Goal: Task Accomplishment & Management: Complete application form

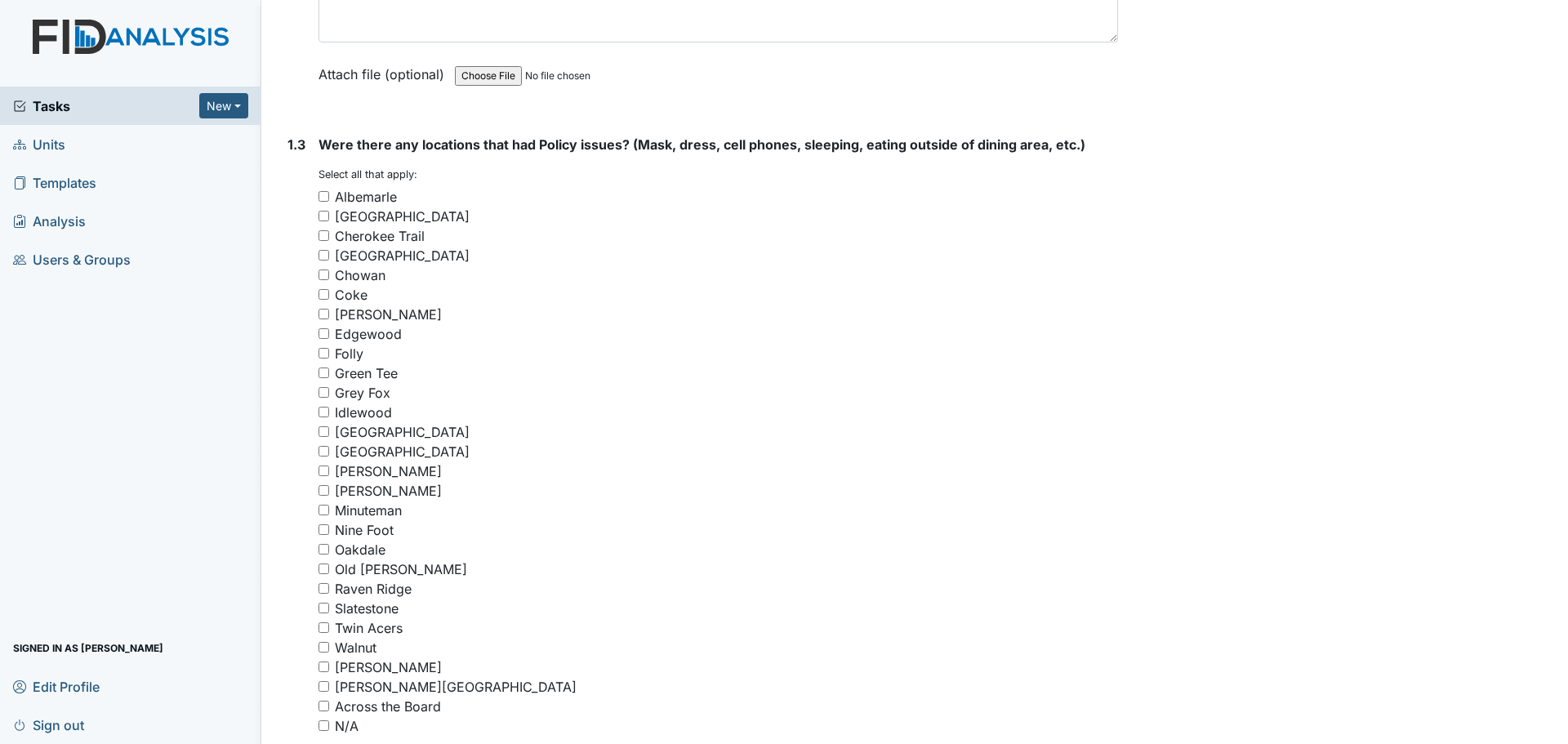
scroll to position [1062, 0]
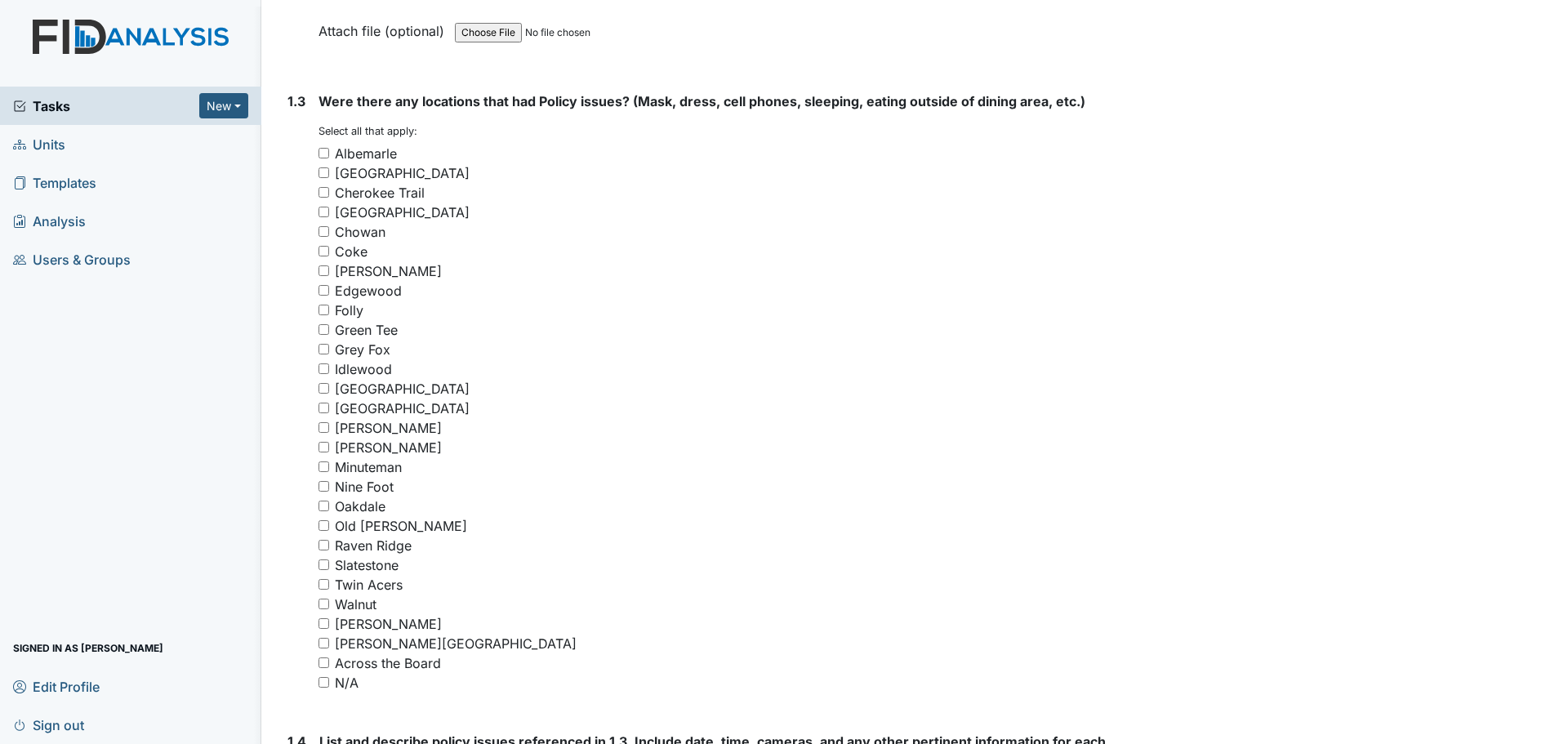
click at [326, 545] on input "Raven Ridge" at bounding box center [323, 545] width 11 height 11
checkbox input "true"
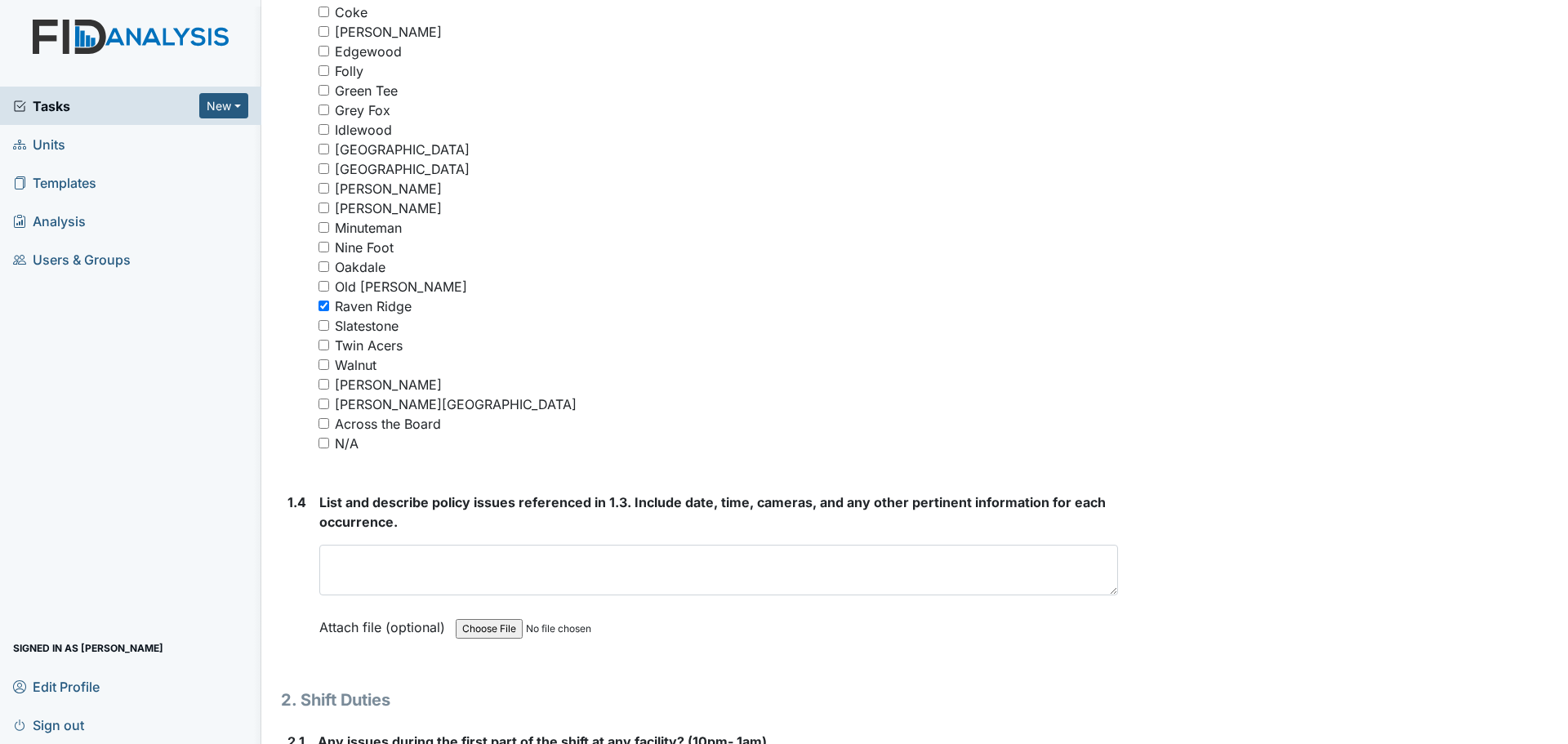
scroll to position [1307, 0]
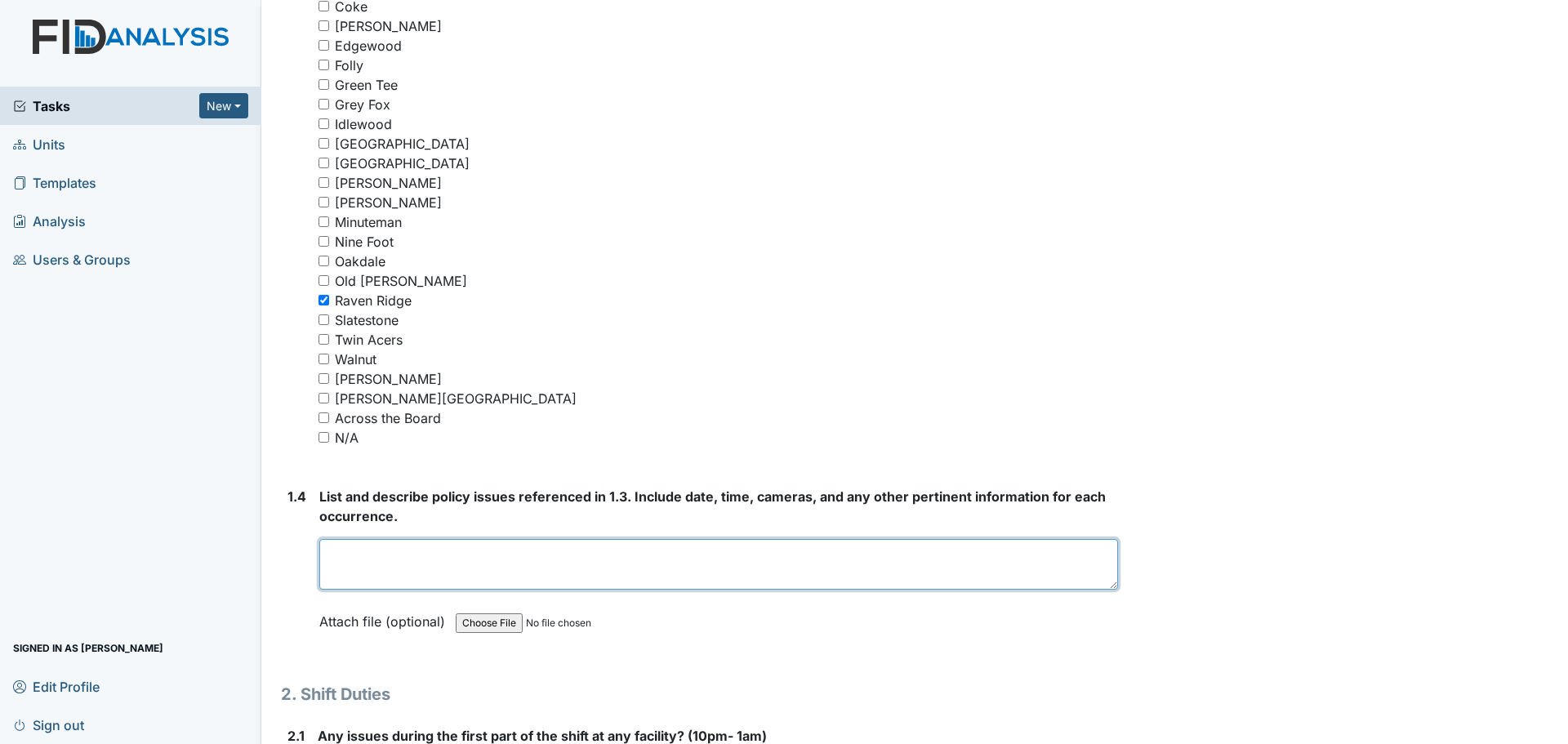
click at [650, 566] on textarea at bounding box center [718, 564] width 799 height 51
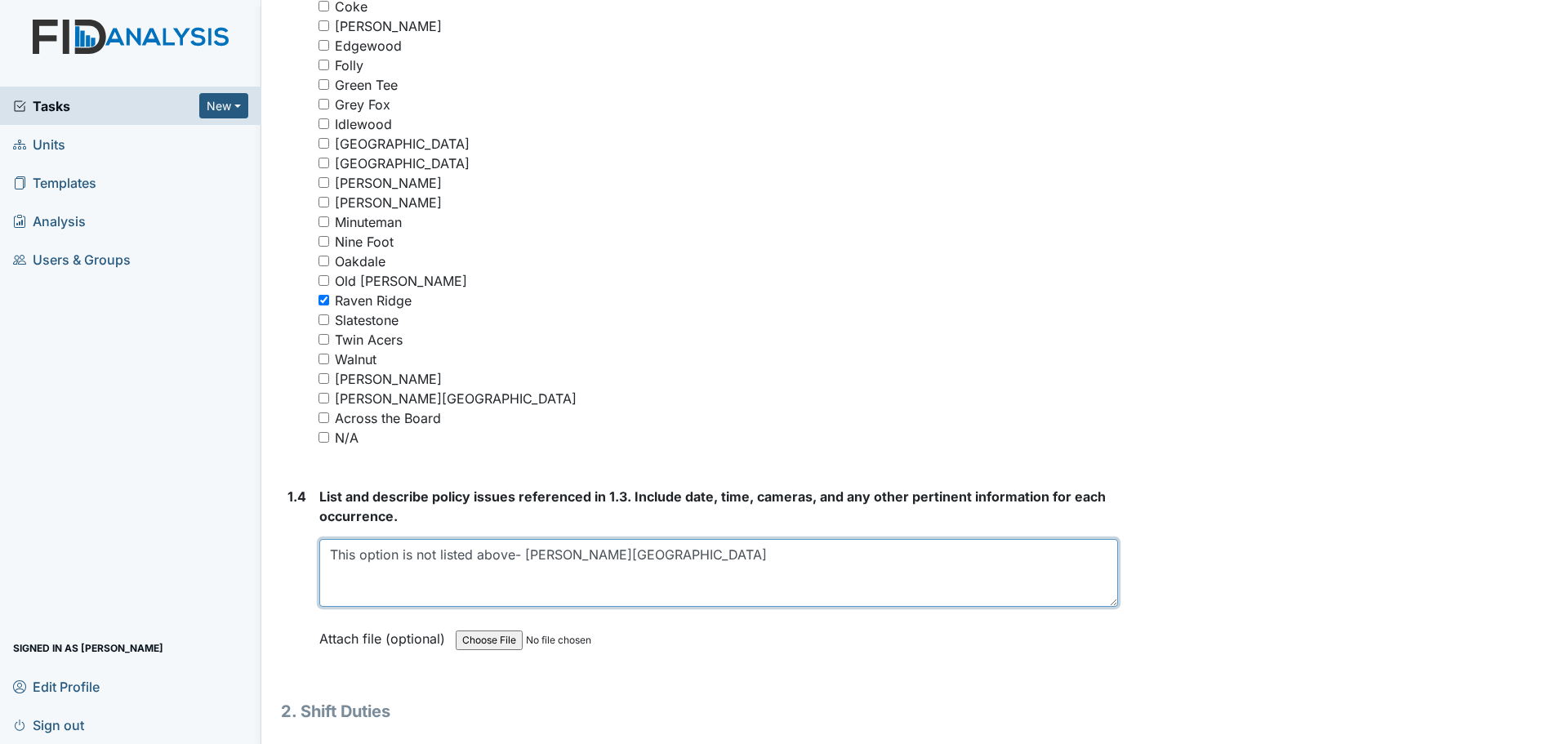
scroll to position [0, 0]
drag, startPoint x: 1106, startPoint y: 585, endPoint x: 1105, endPoint y: 609, distance: 24.0
click at [1105, 609] on textarea "This option is not listed above- [PERSON_NAME][GEOGRAPHIC_DATA]" at bounding box center [718, 577] width 799 height 75
type textarea "This option is not listed above- [PERSON_NAME][GEOGRAPHIC_DATA]"
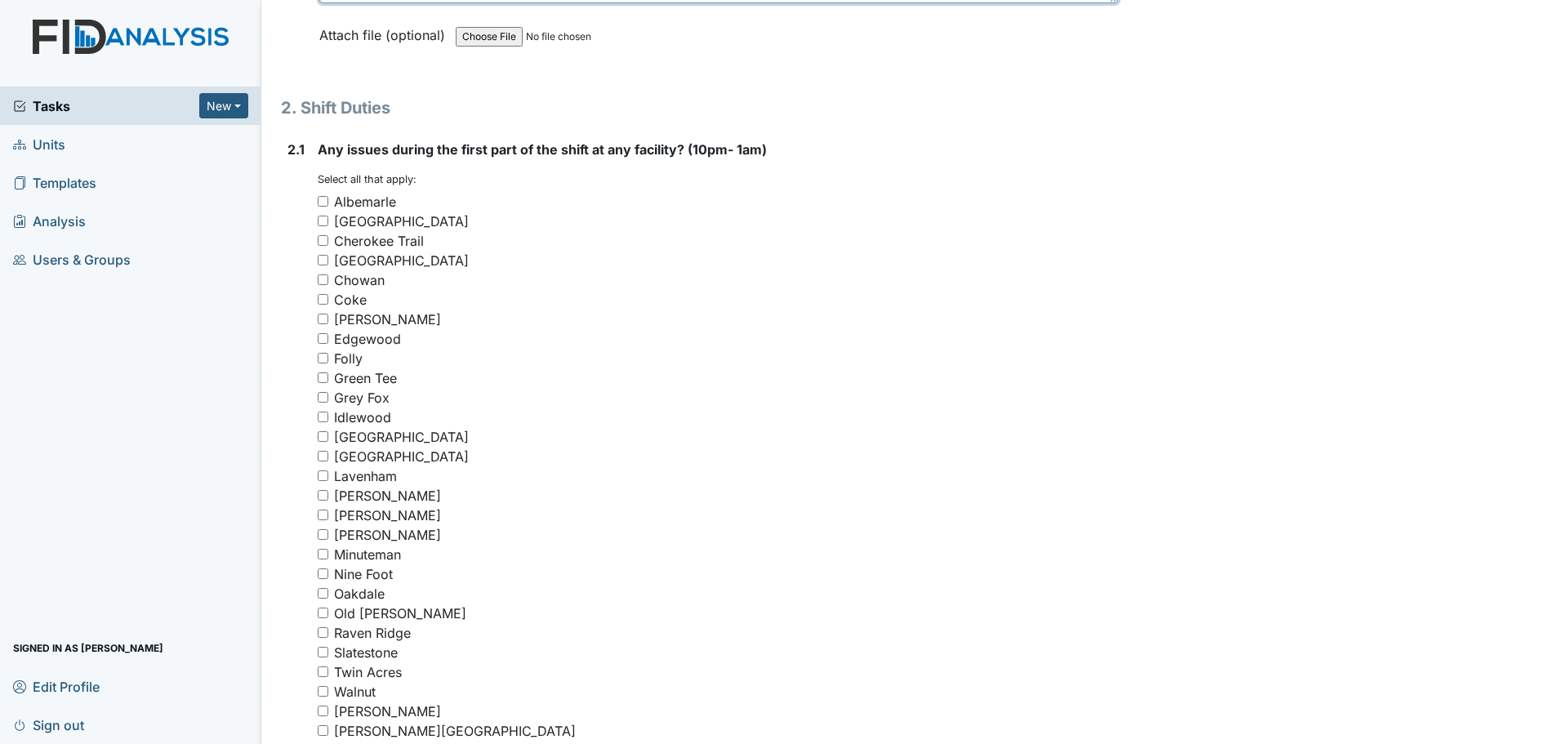
scroll to position [2043, 0]
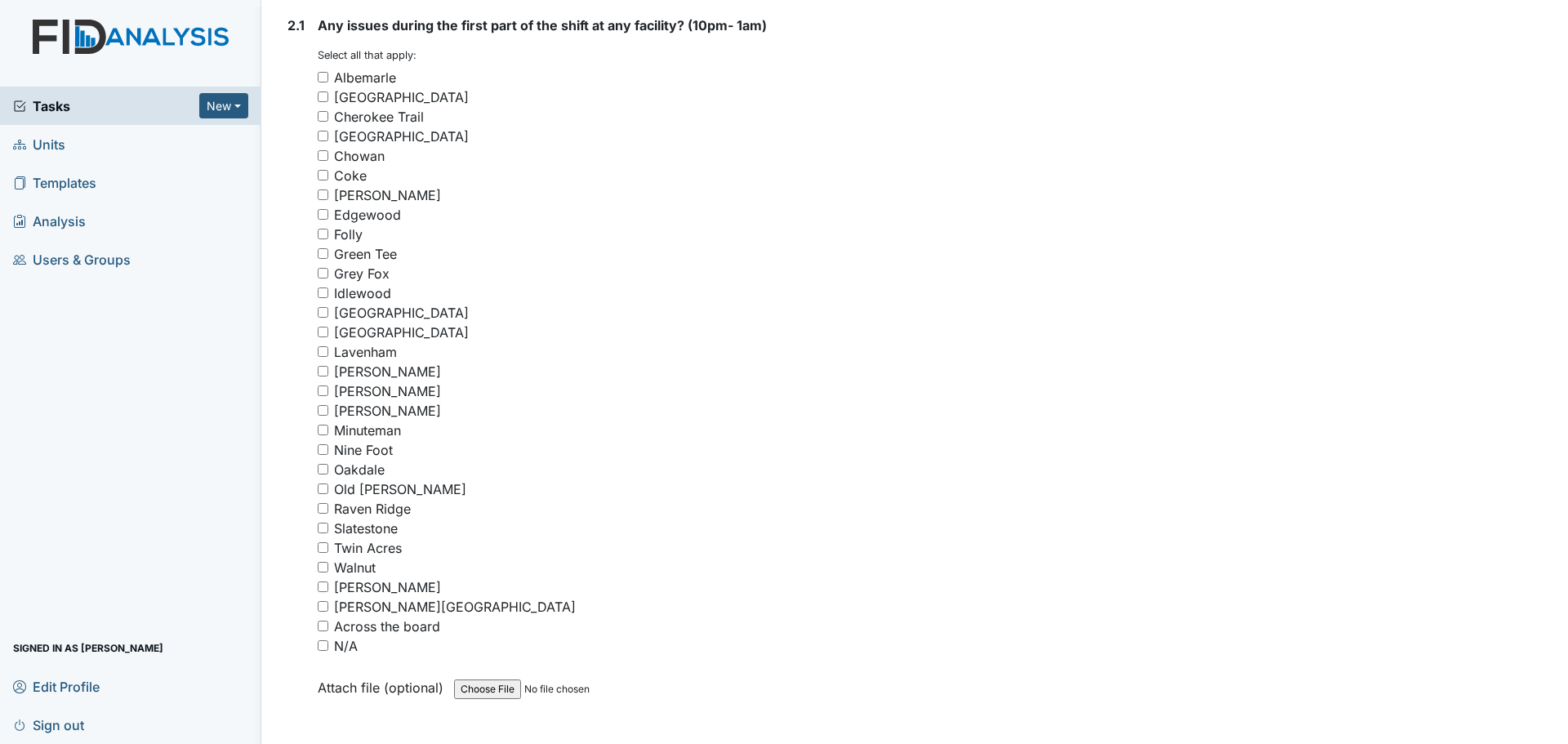
click at [326, 509] on input "Raven Ridge" at bounding box center [322, 508] width 11 height 11
checkbox input "true"
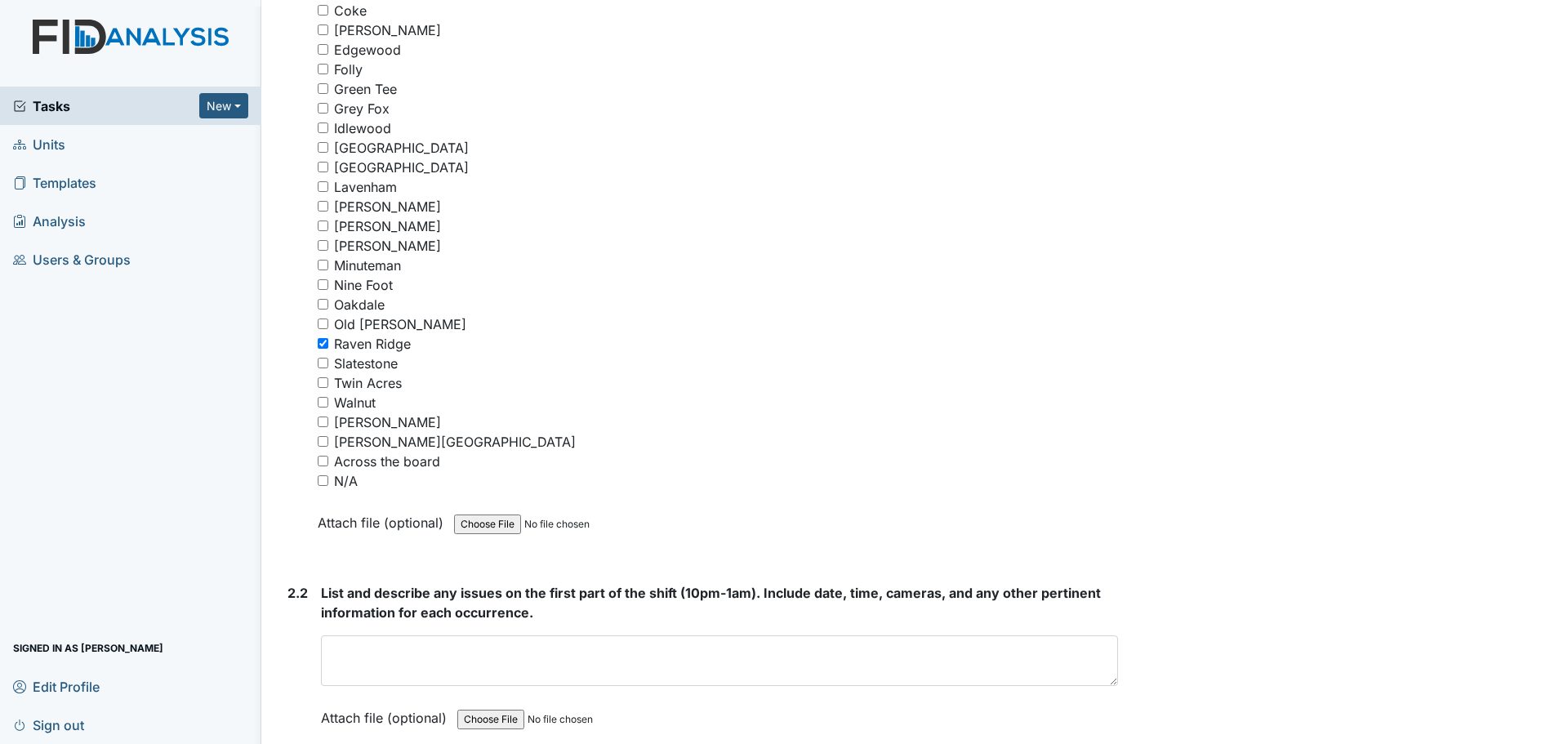
scroll to position [2369, 0]
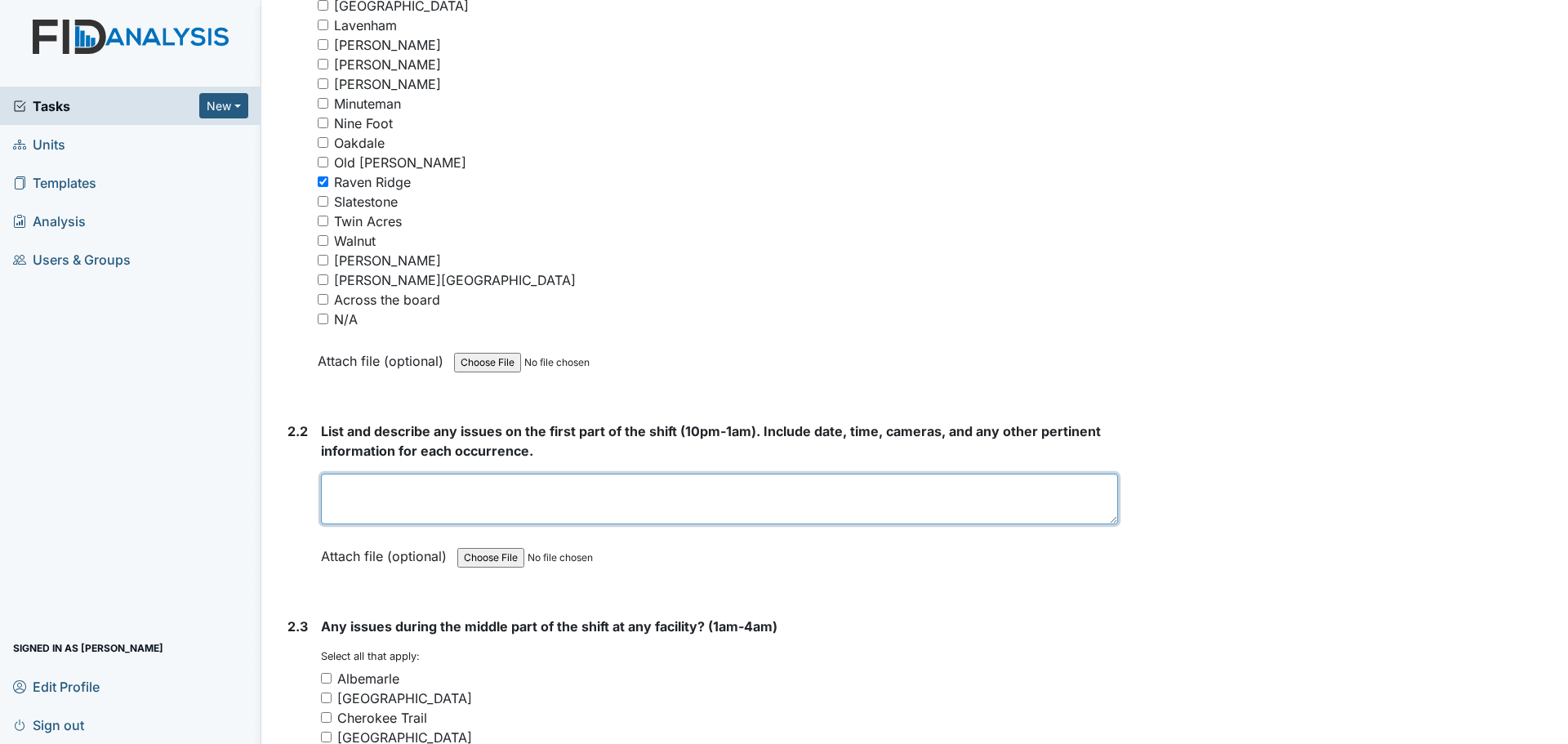
click at [593, 508] on textarea at bounding box center [719, 500] width 797 height 51
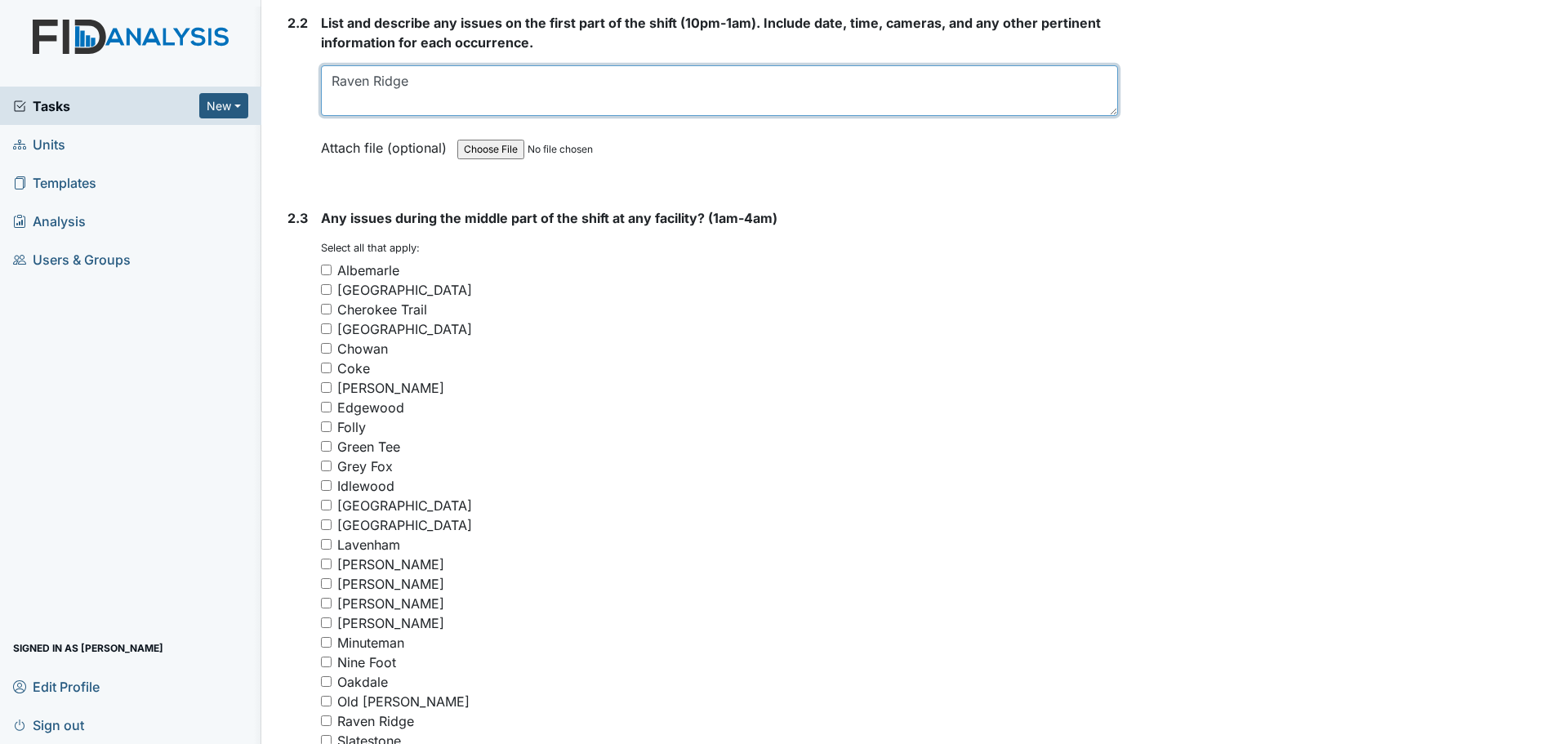
scroll to position [2860, 0]
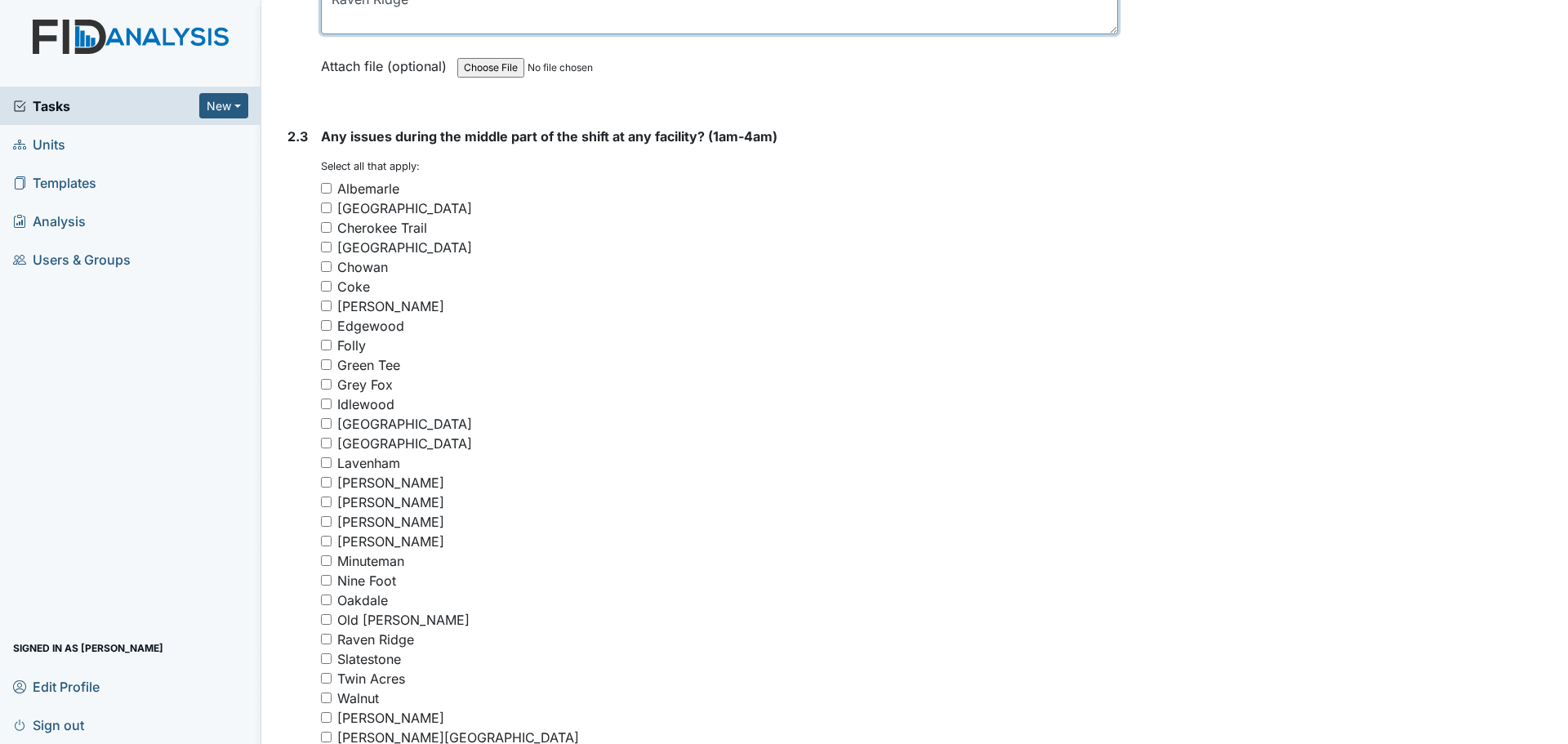
type textarea "Raven Ridge"
click at [321, 643] on input "Raven Ridge" at bounding box center [326, 639] width 11 height 11
checkbox input "true"
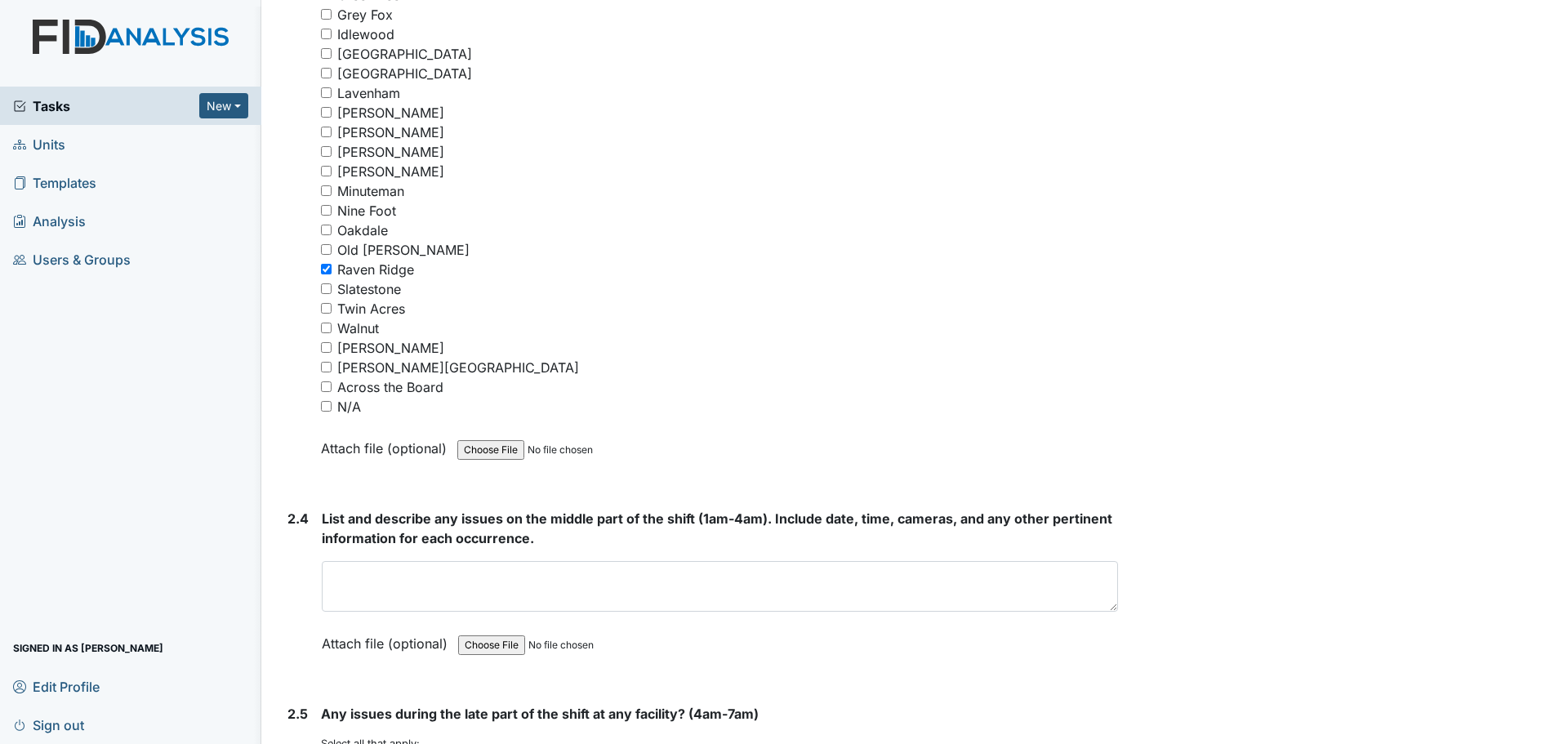
scroll to position [3268, 0]
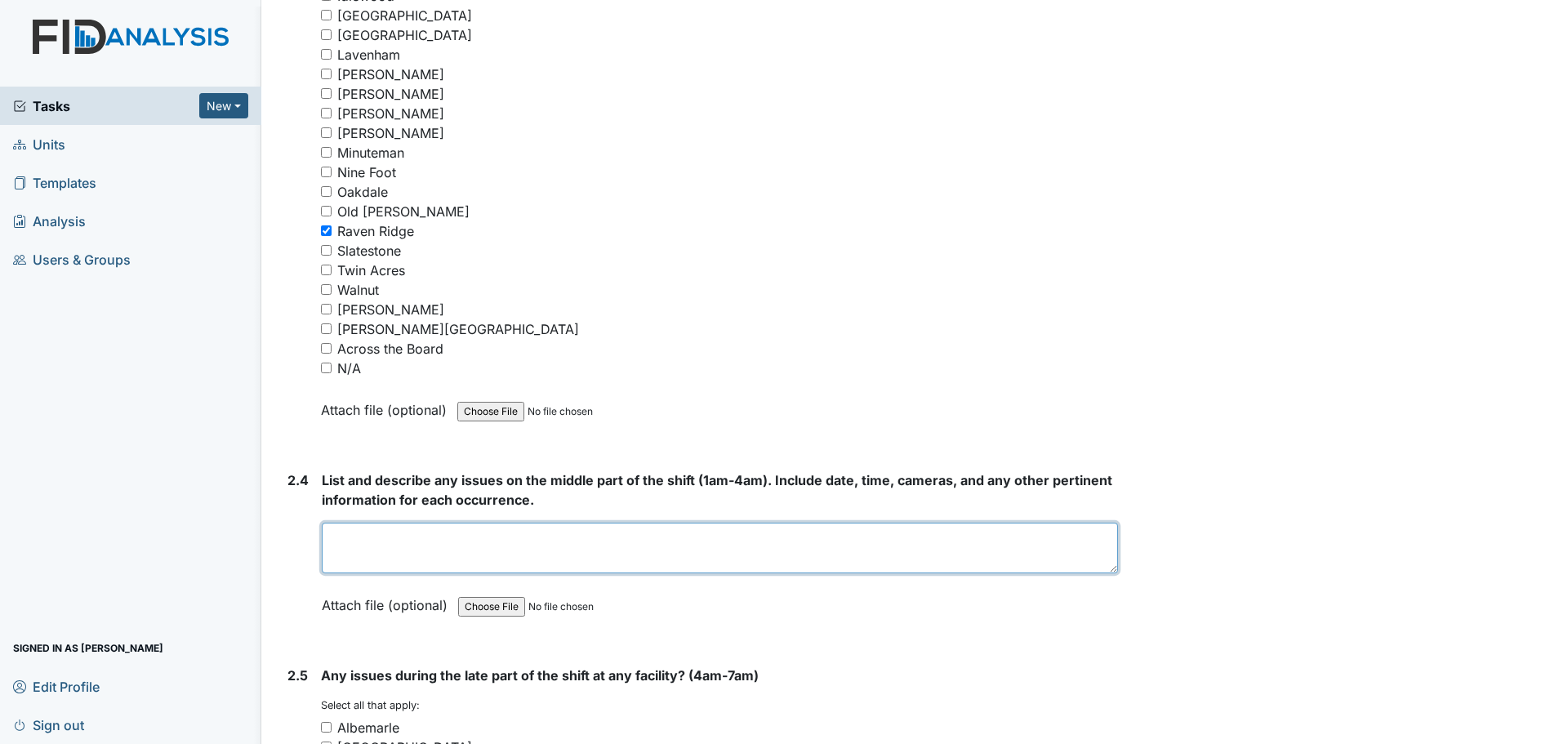
click at [526, 542] on textarea at bounding box center [719, 548] width 796 height 51
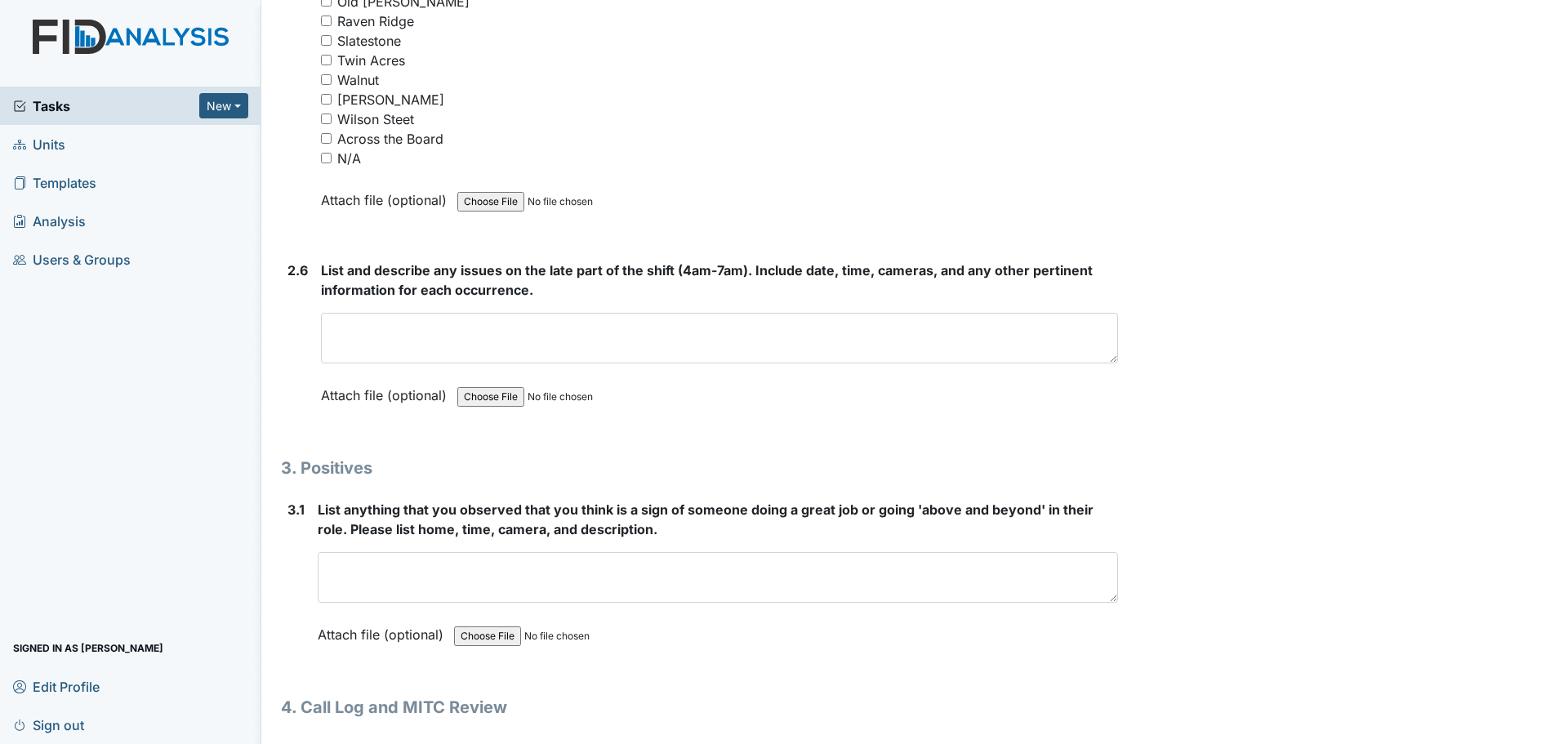
scroll to position [4471, 0]
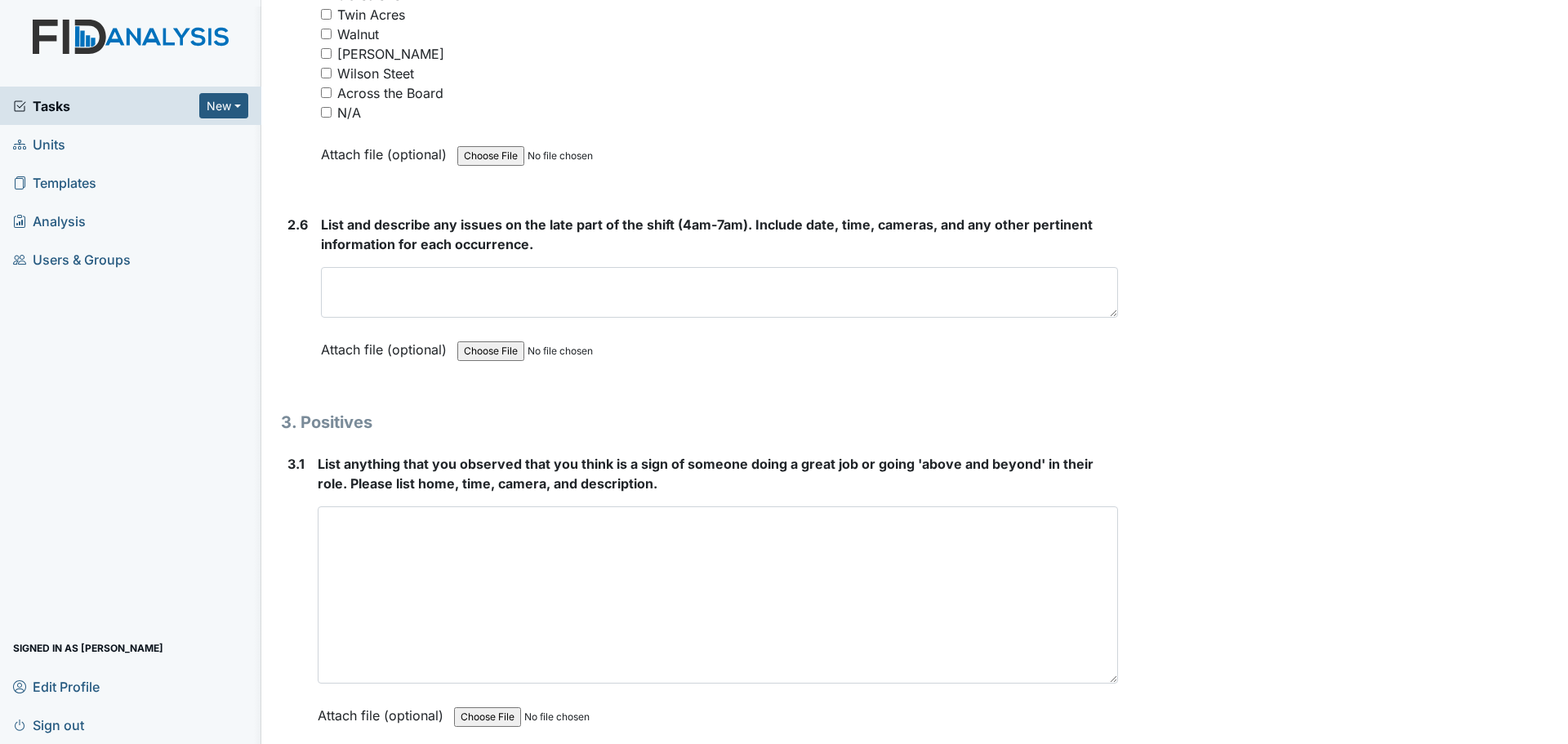
drag, startPoint x: 1106, startPoint y: 553, endPoint x: 1122, endPoint y: 783, distance: 230.6
click at [1122, 743] on html "Tasks New Form Inspection Document Bundle Units Templates Analysis Users & Grou…" at bounding box center [784, 372] width 1568 height 744
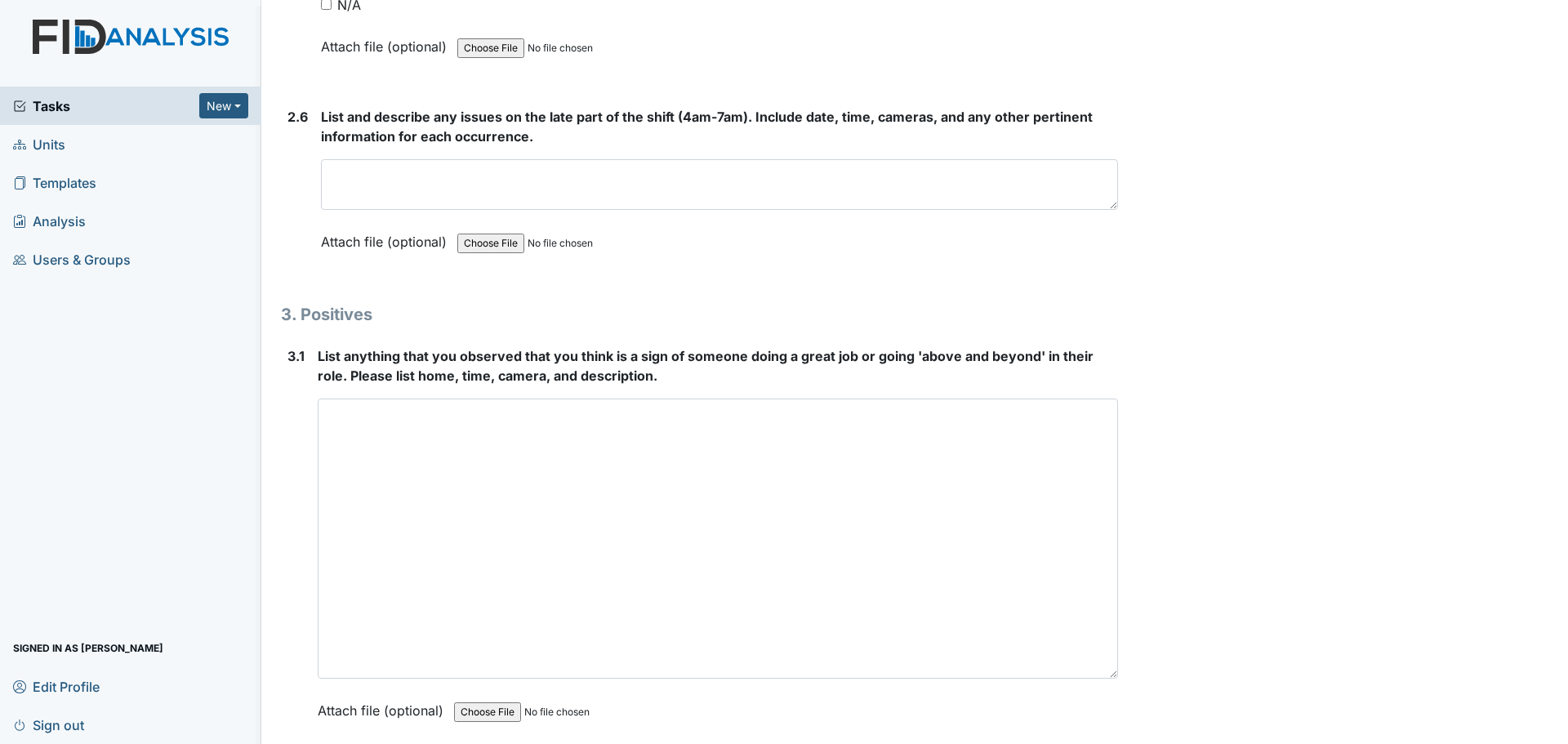
scroll to position [4700, 0]
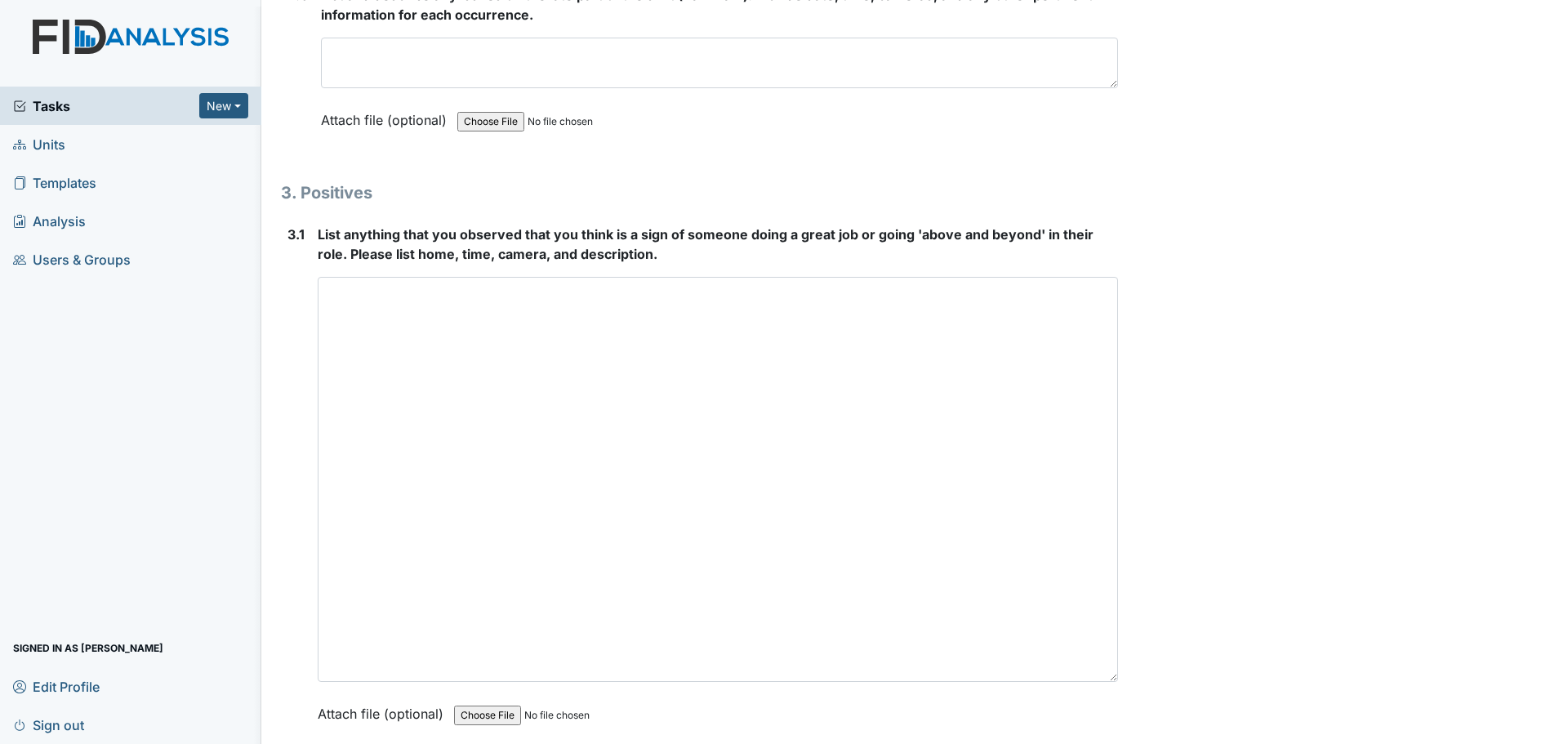
drag, startPoint x: 1107, startPoint y: 551, endPoint x: 1153, endPoint y: 783, distance: 236.5
click at [1153, 743] on html "Tasks New Form Inspection Document Bundle Units Templates Analysis Users & Grou…" at bounding box center [784, 372] width 1568 height 744
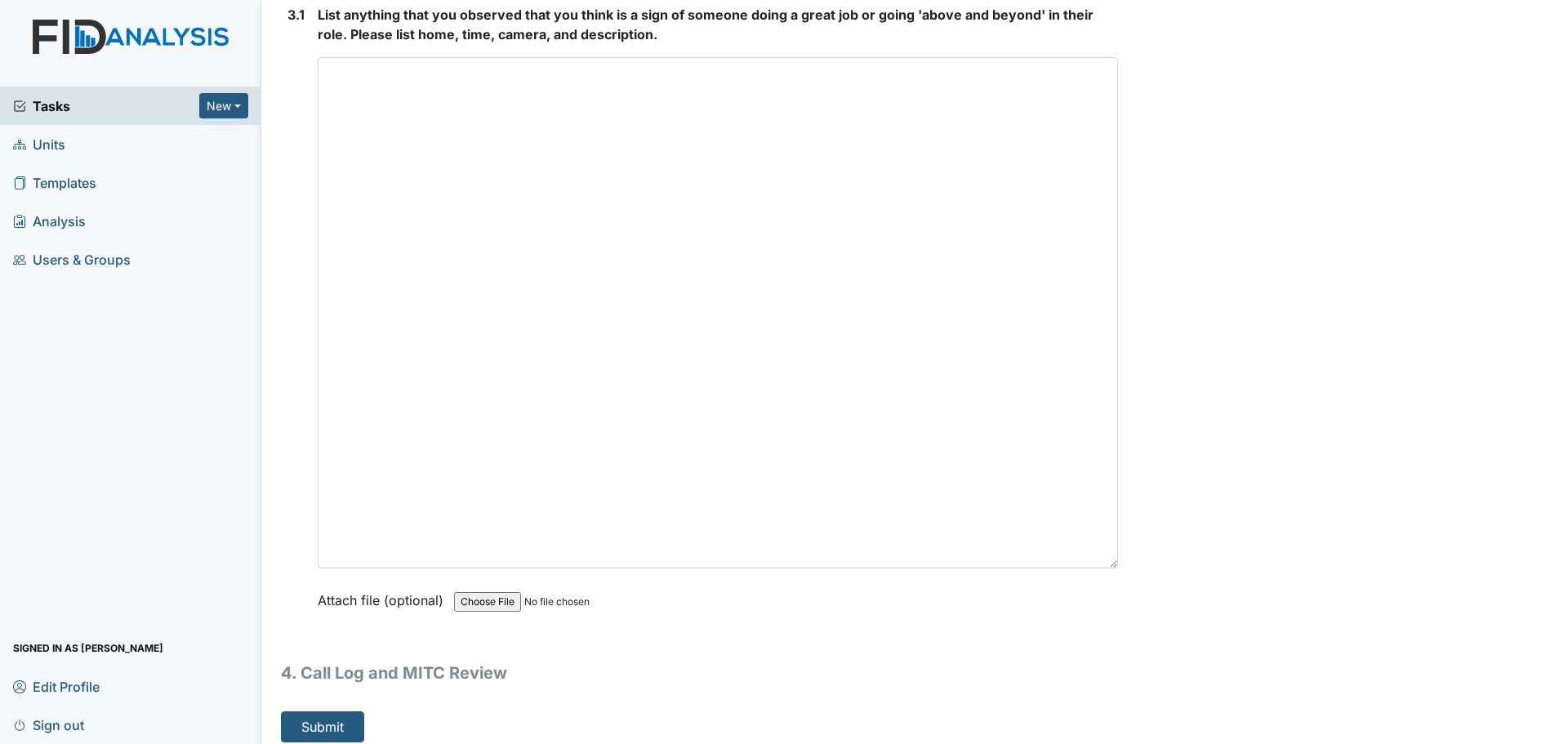
scroll to position [4932, 0]
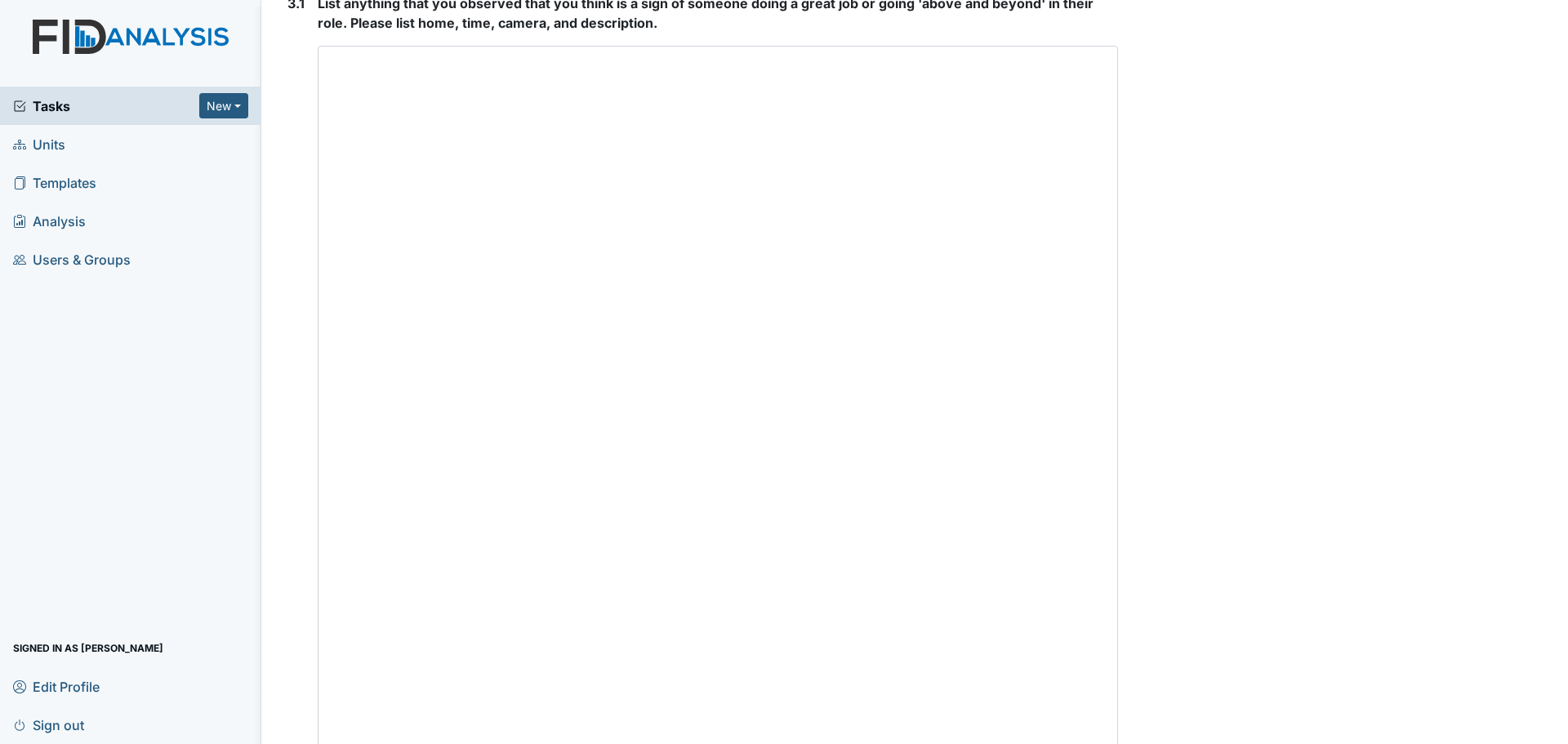
drag, startPoint x: 1107, startPoint y: 550, endPoint x: 1184, endPoint y: 783, distance: 245.4
click at [1184, 743] on html "Tasks New Form Inspection Document Bundle Units Templates Analysis Users & Grou…" at bounding box center [784, 372] width 1568 height 744
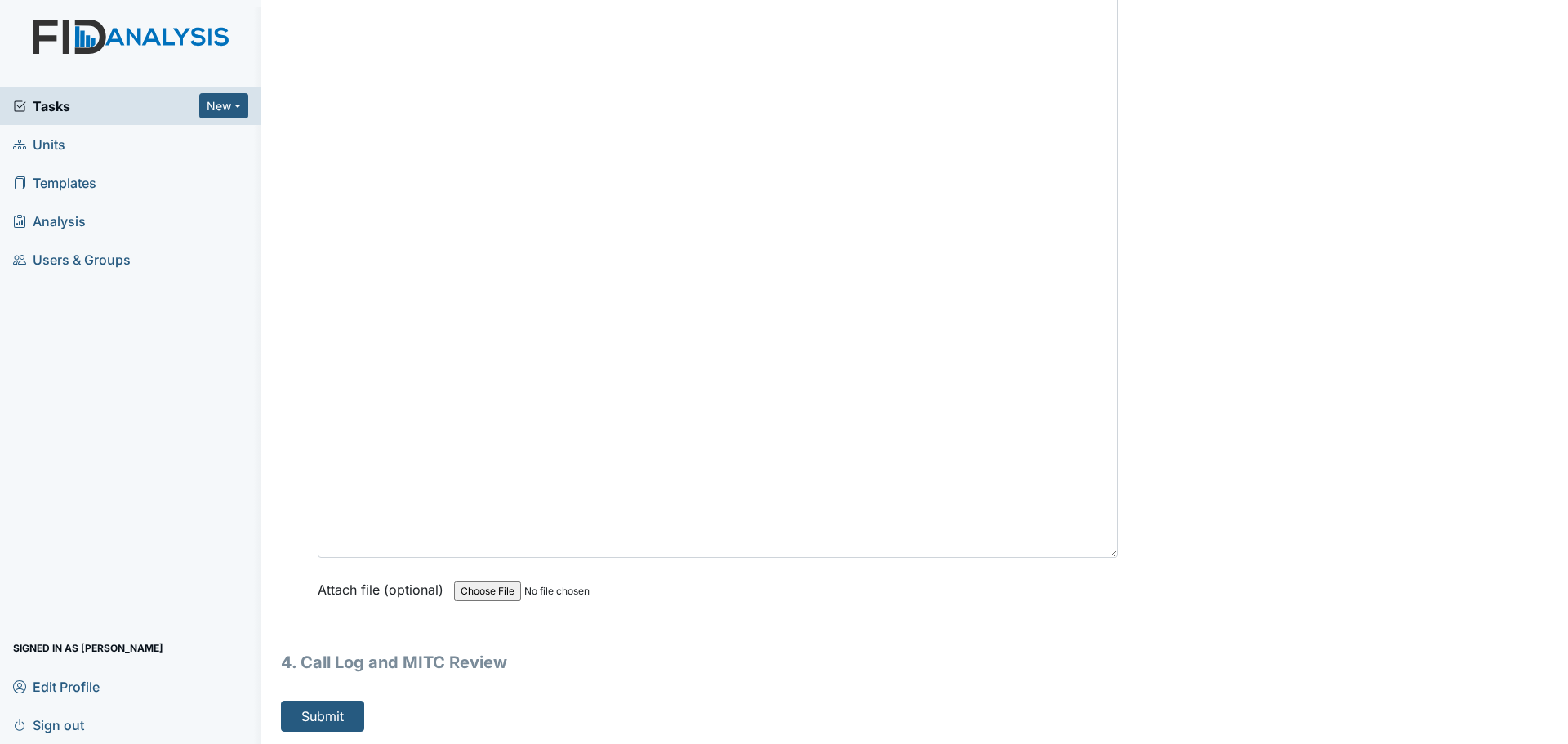
scroll to position [5164, 0]
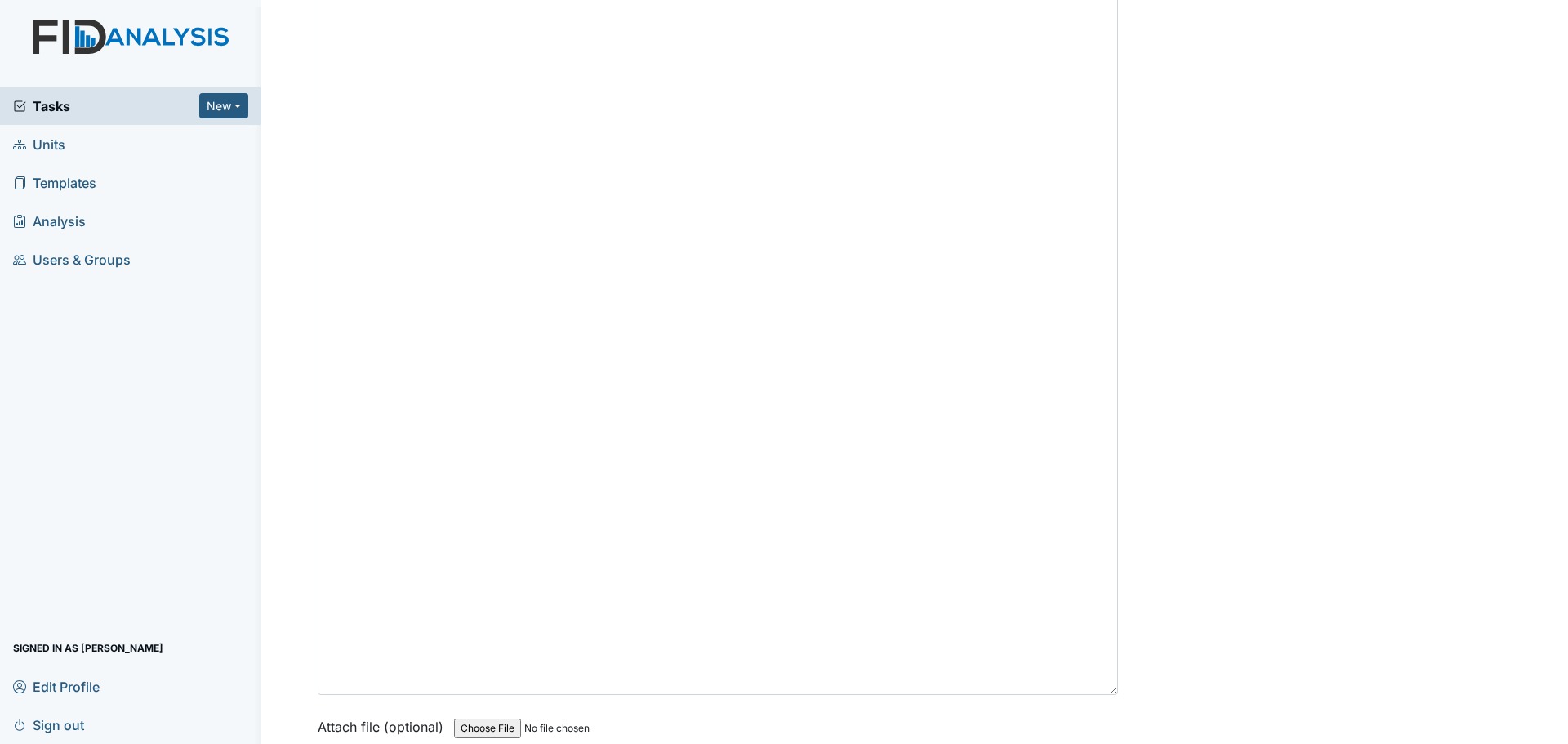
drag, startPoint x: 1105, startPoint y: 552, endPoint x: 1133, endPoint y: 783, distance: 232.7
click at [1133, 743] on html "Tasks New Form Inspection Document Bundle Units Templates Analysis Users & Grou…" at bounding box center [784, 372] width 1568 height 744
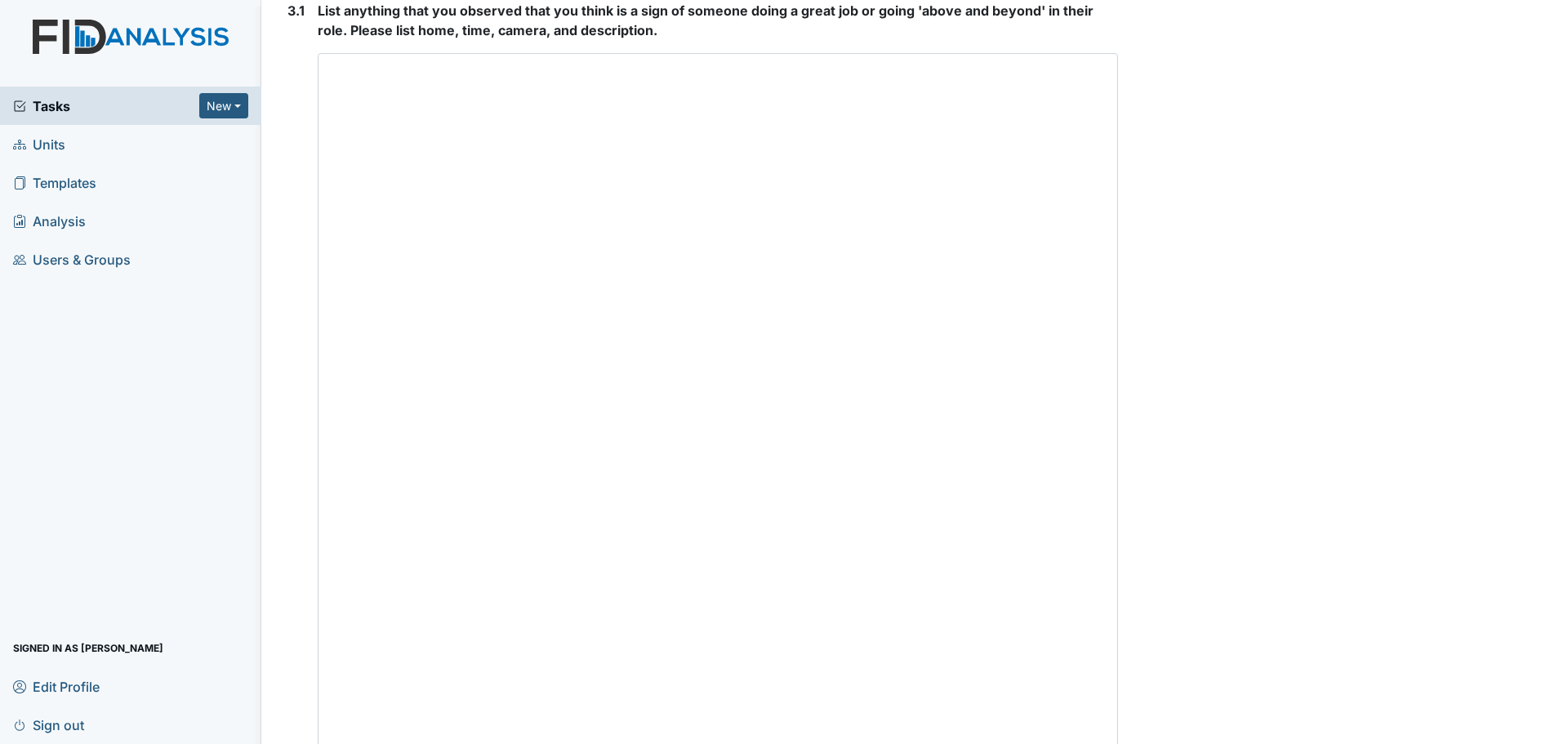
scroll to position [4918, 0]
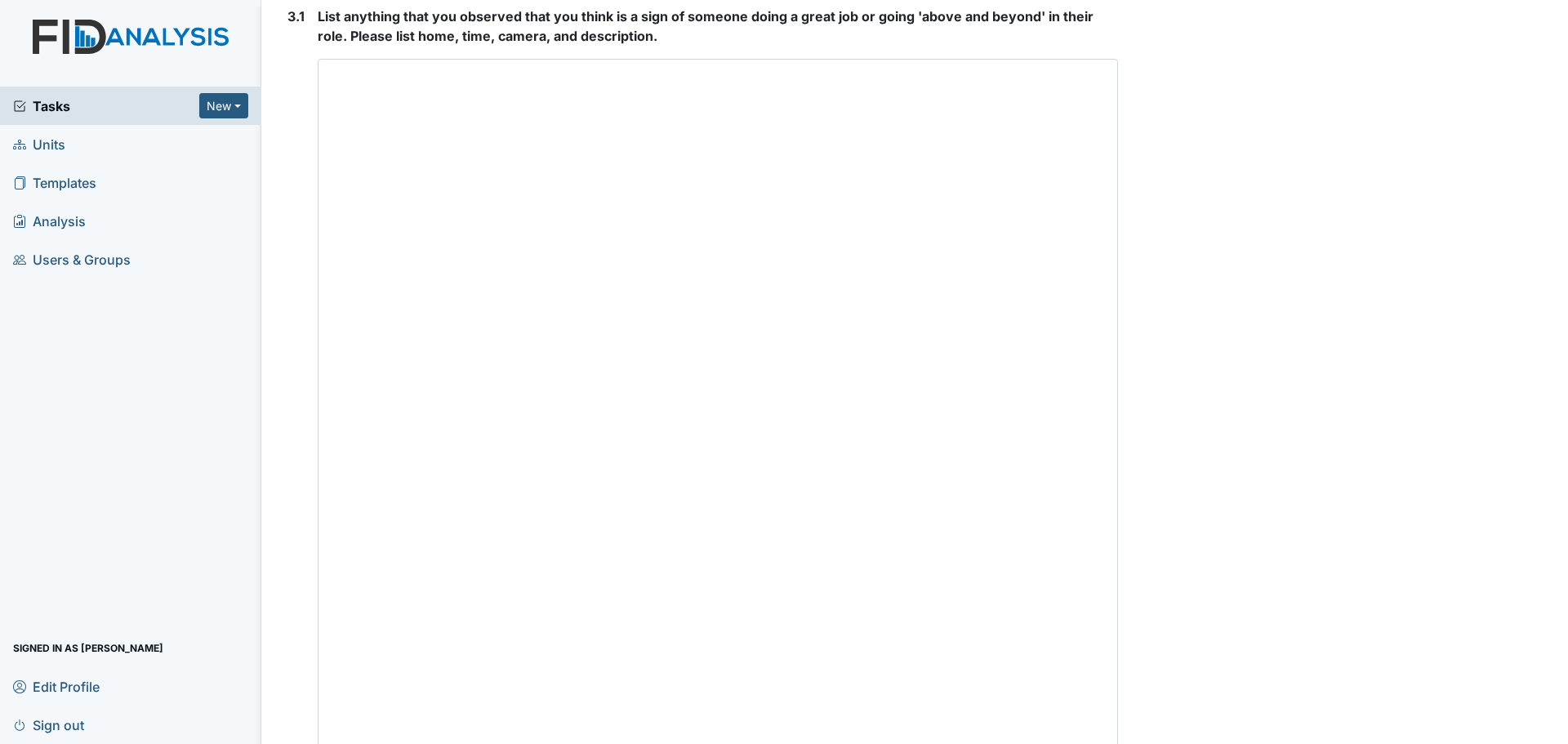
type textarea "Raven Ridge"
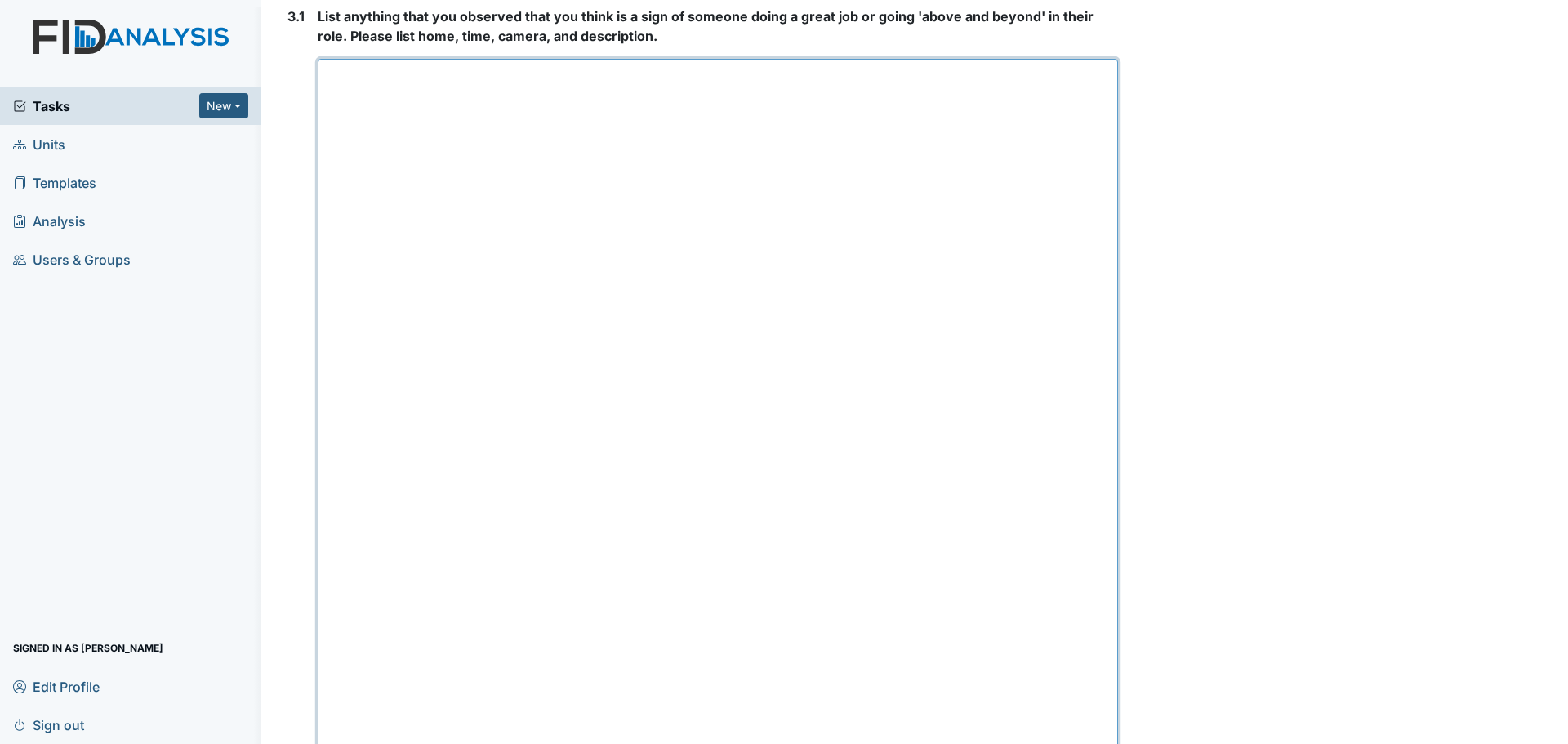
click at [925, 496] on textarea at bounding box center [718, 545] width 800 height 974
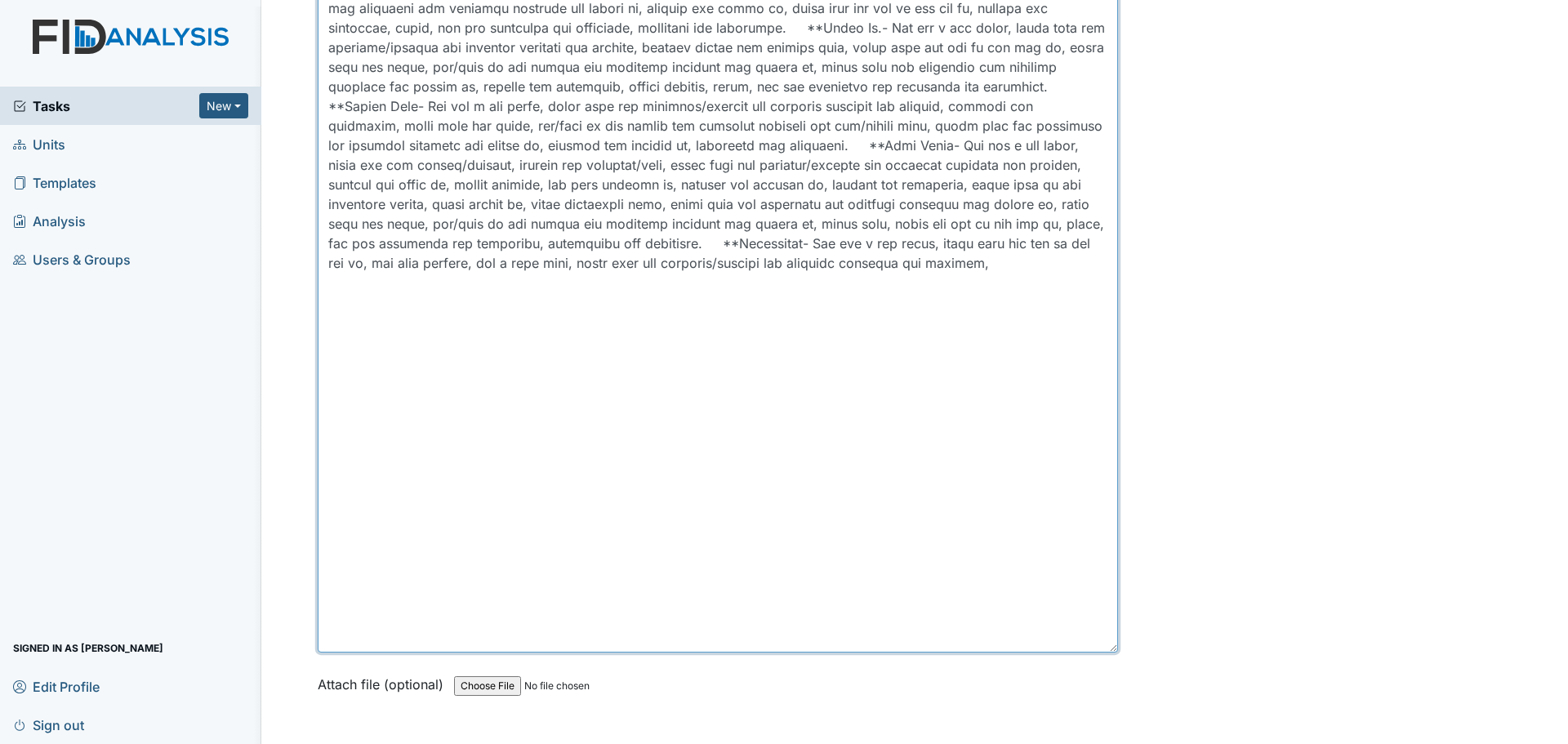
scroll to position [5327, 0]
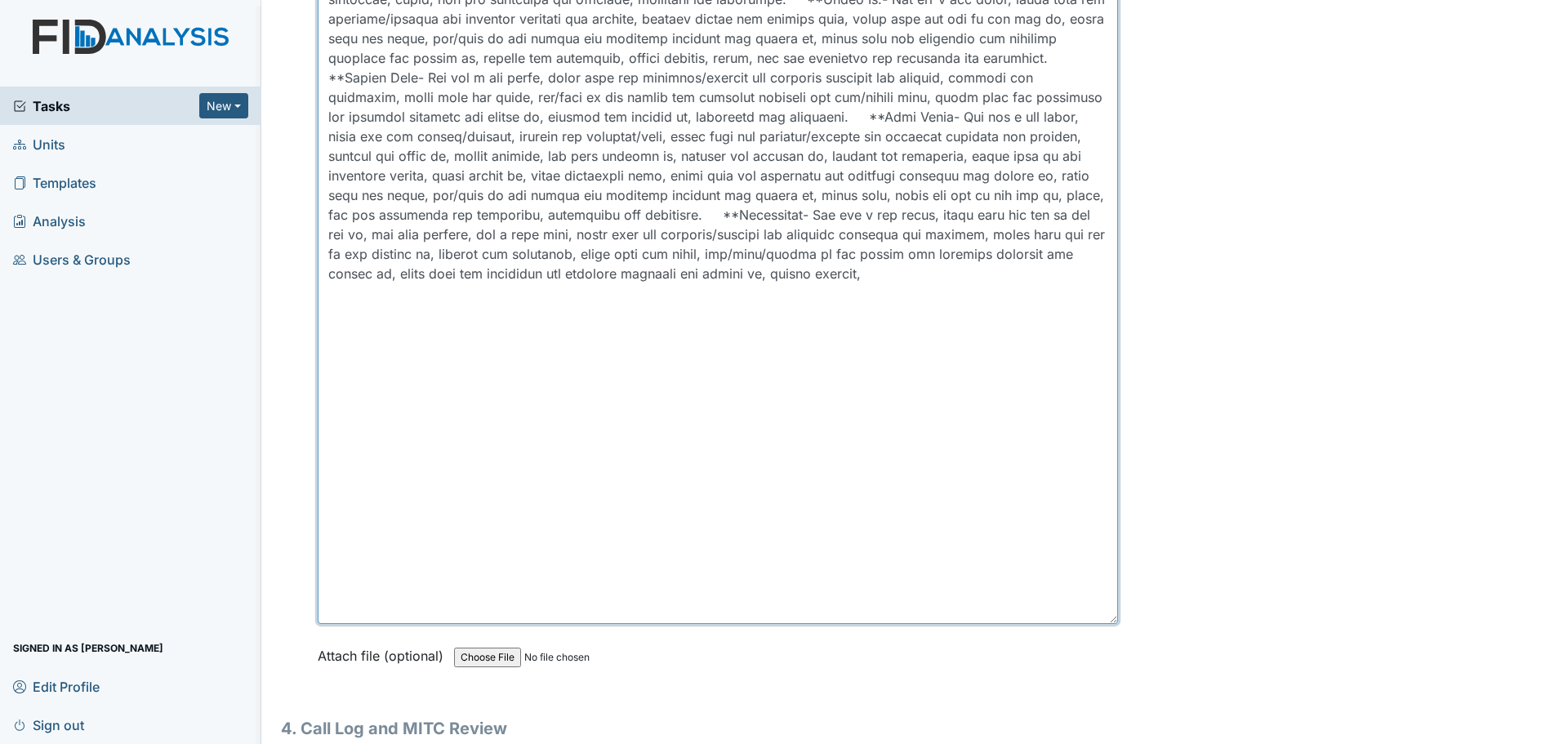
click at [900, 278] on textarea at bounding box center [718, 137] width 800 height 974
click at [332, 253] on textarea at bounding box center [718, 137] width 800 height 974
click at [1086, 294] on textarea at bounding box center [718, 137] width 800 height 974
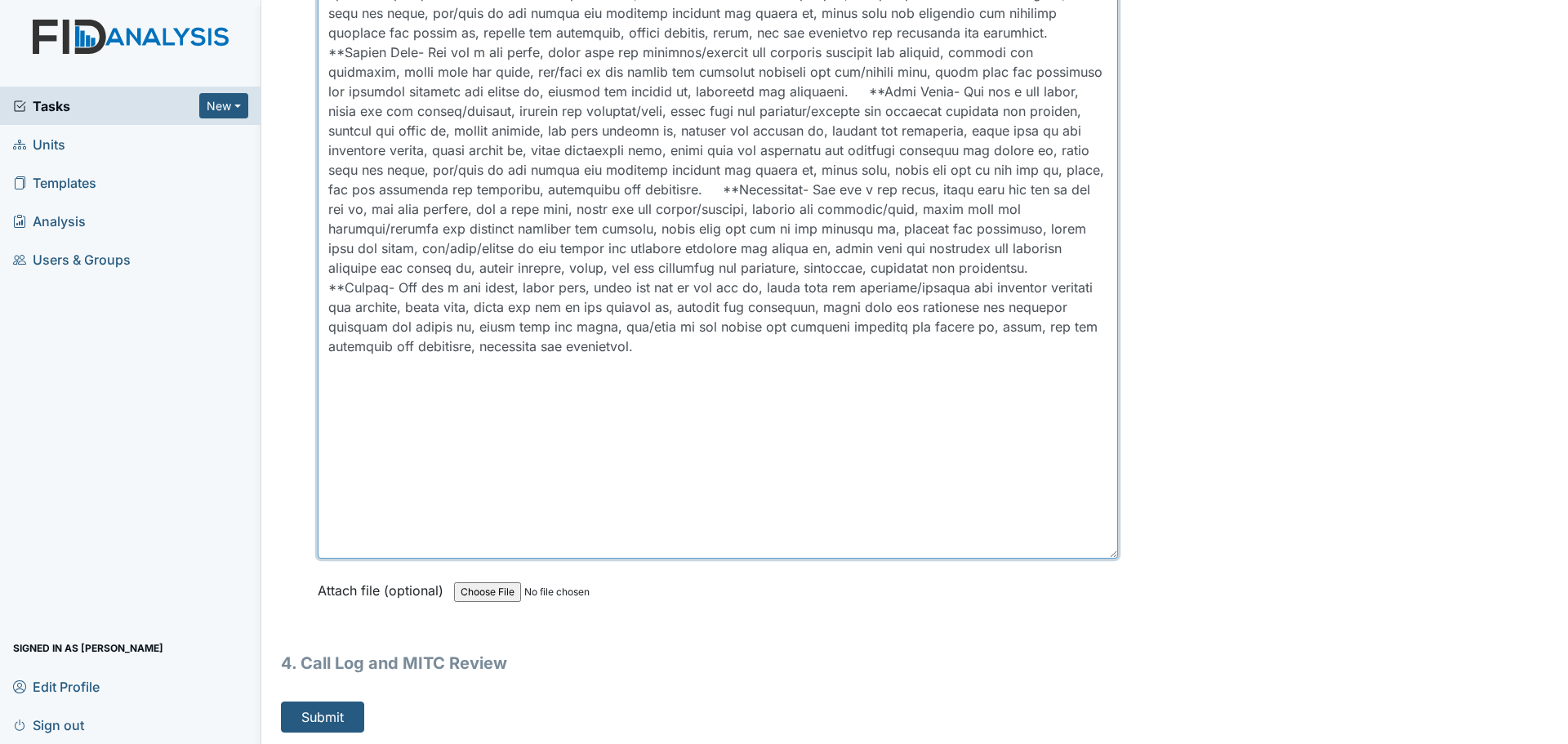
scroll to position [5345, 0]
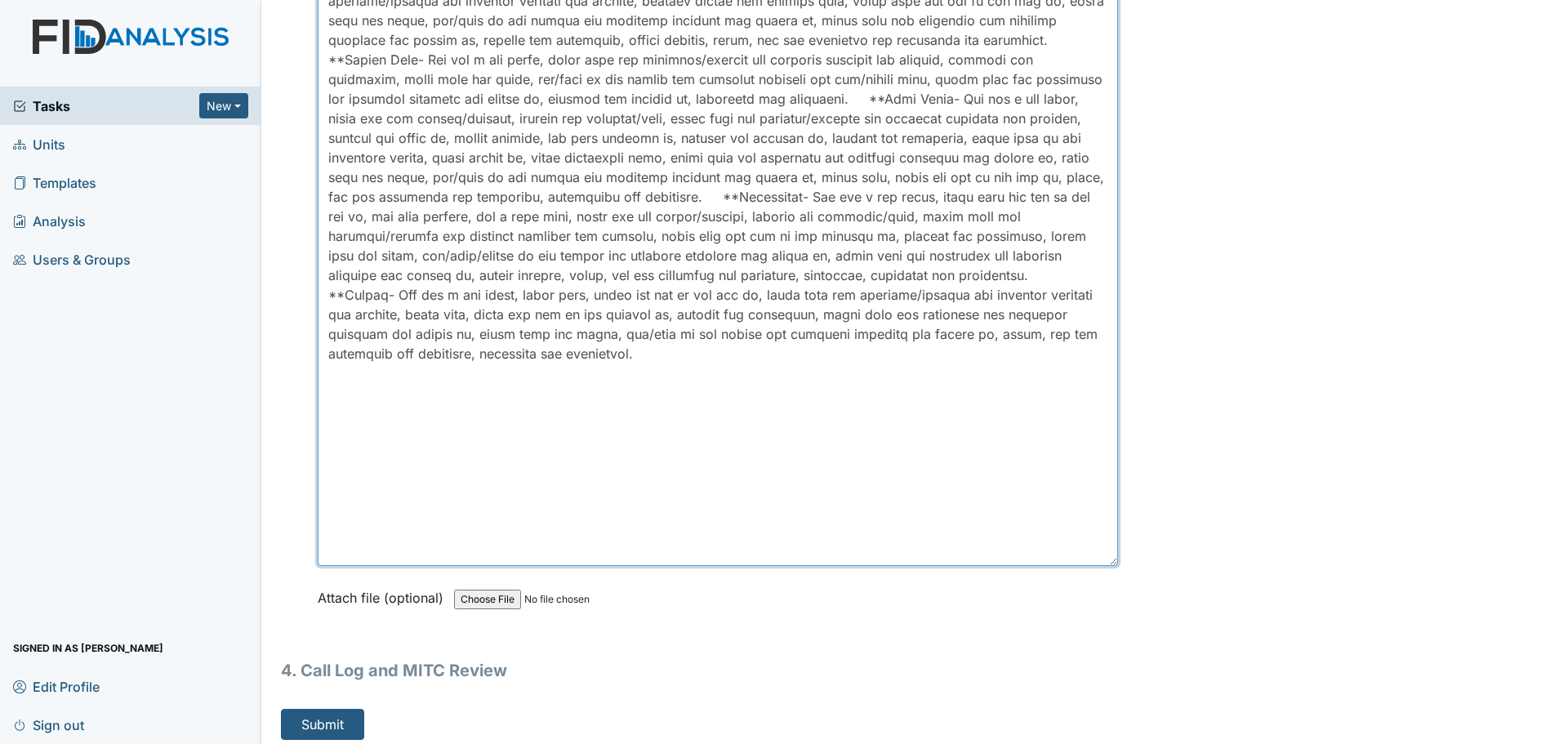
drag, startPoint x: 1104, startPoint y: 554, endPoint x: 1104, endPoint y: 504, distance: 50.0
click at [1104, 504] on textarea at bounding box center [718, 99] width 800 height 933
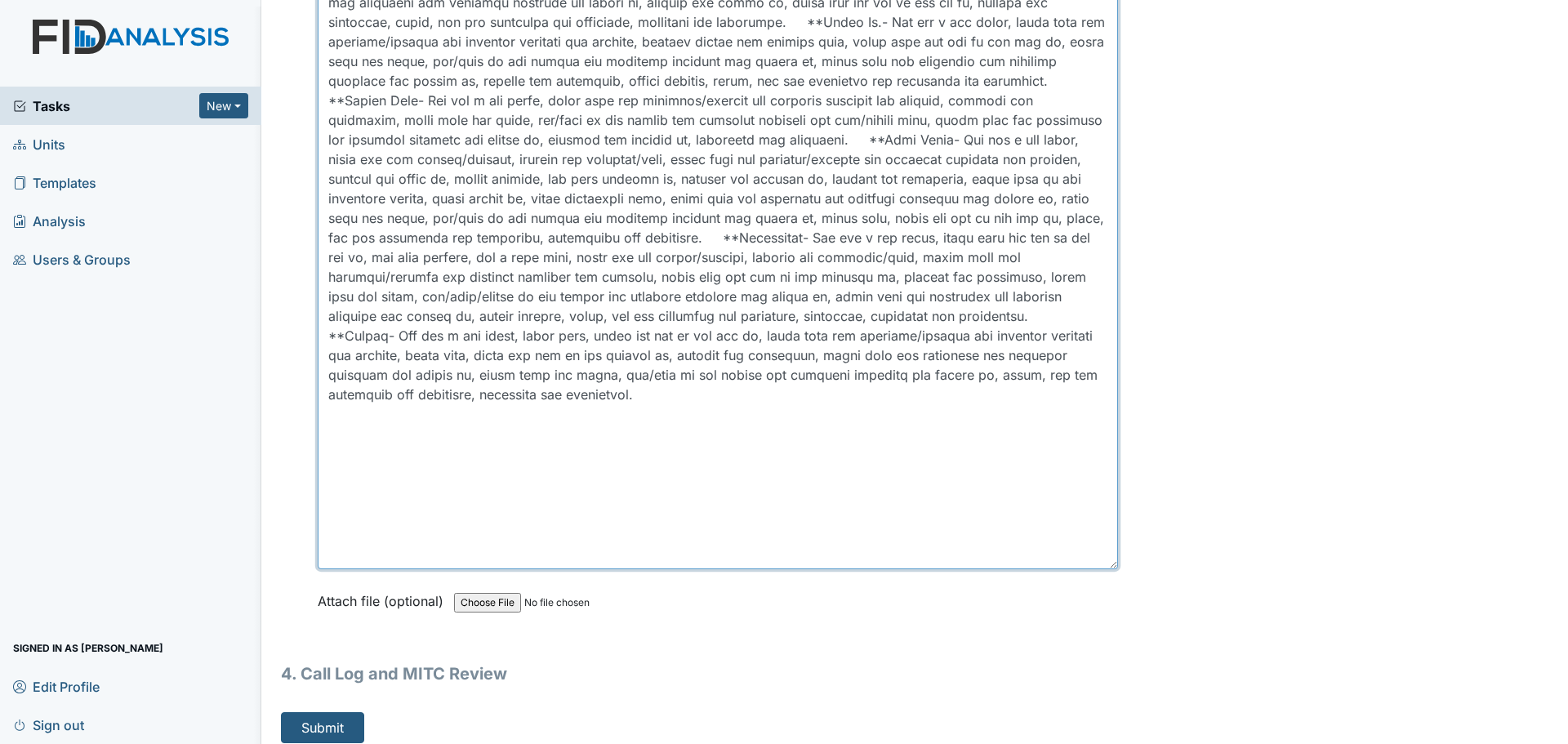
drag, startPoint x: 1106, startPoint y: 552, endPoint x: 1103, endPoint y: 509, distance: 43.1
click at [1103, 509] on textarea at bounding box center [718, 121] width 800 height 896
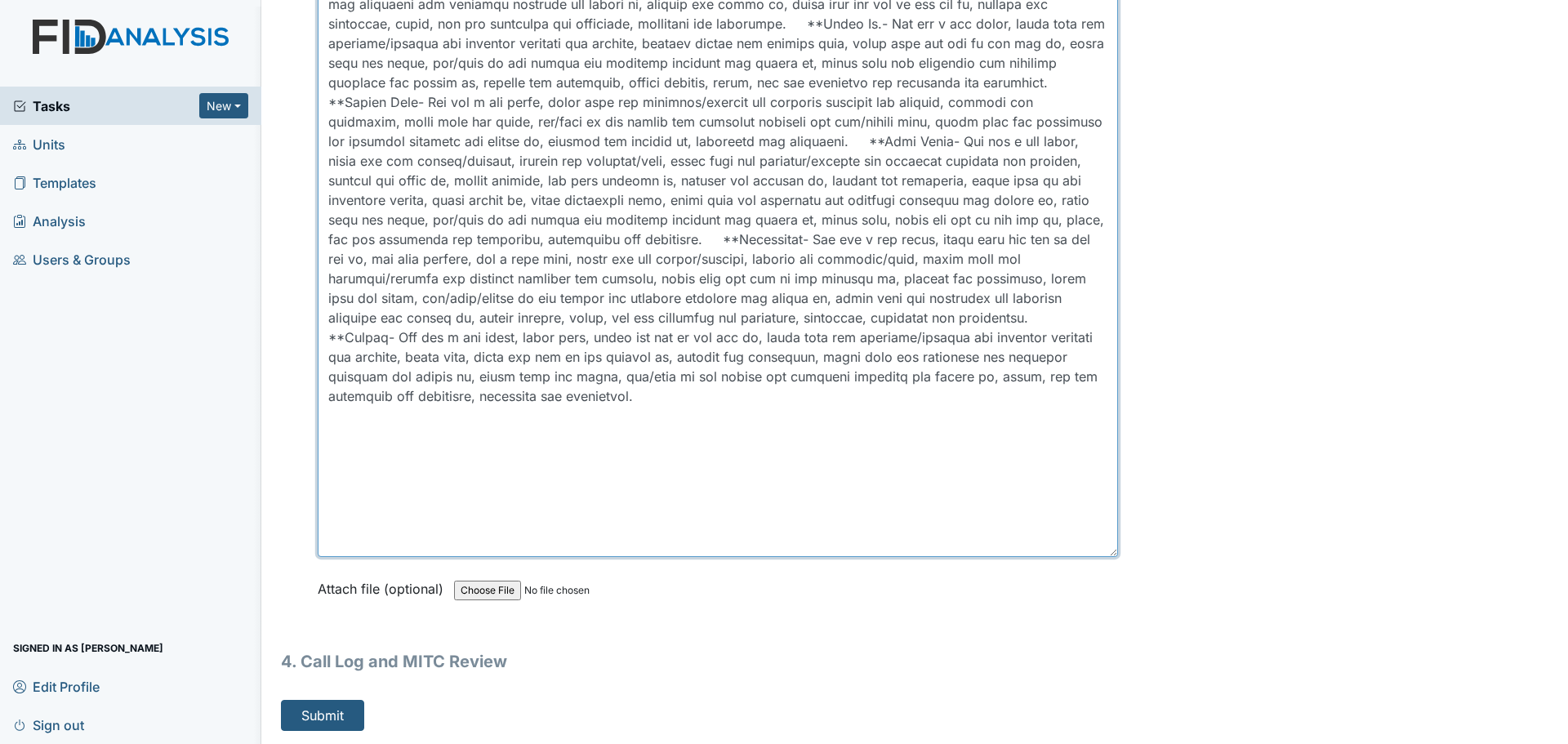
scroll to position [5302, 0]
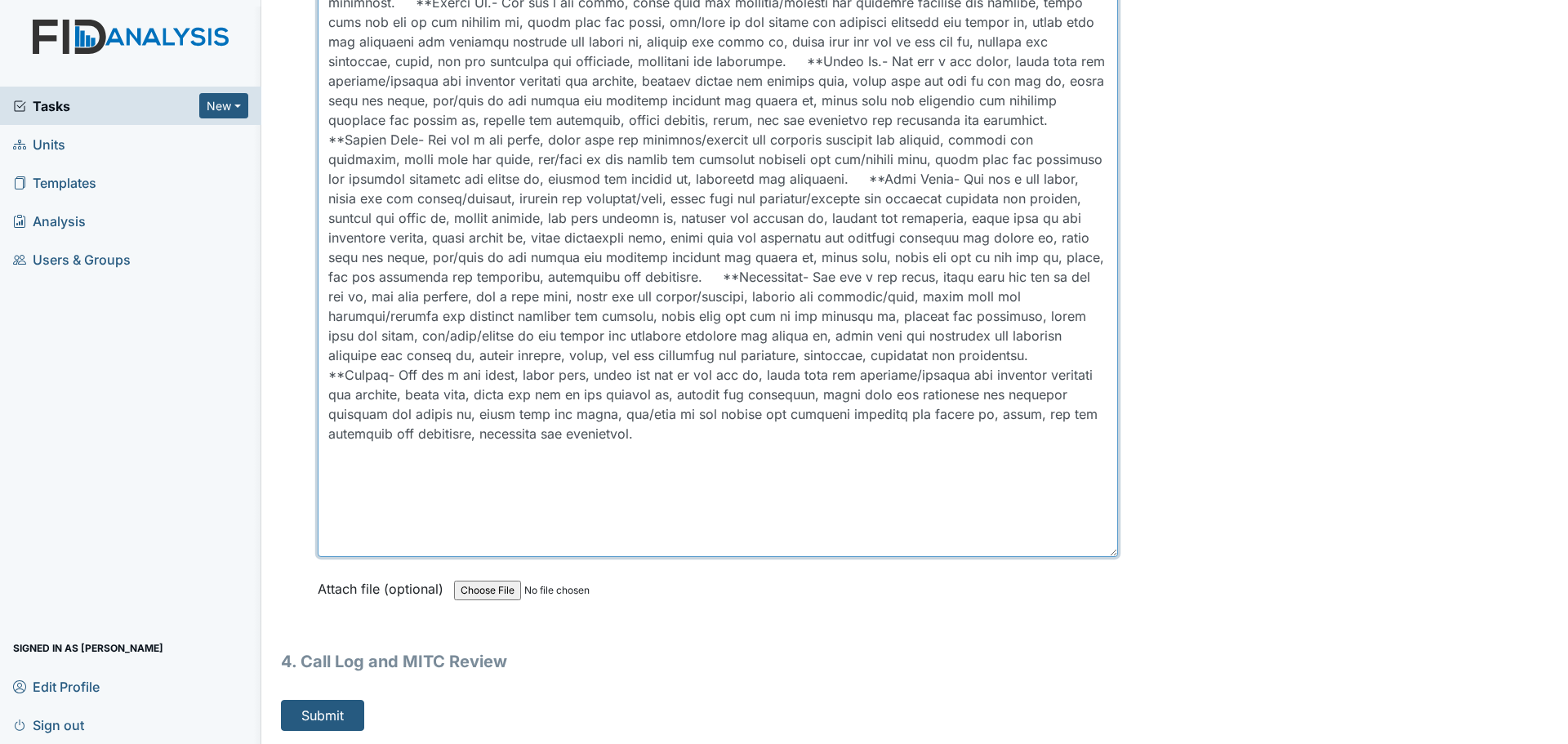
drag, startPoint x: 1102, startPoint y: 554, endPoint x: 1100, endPoint y: 508, distance: 46.0
click at [1100, 508] on textarea at bounding box center [718, 135] width 800 height 845
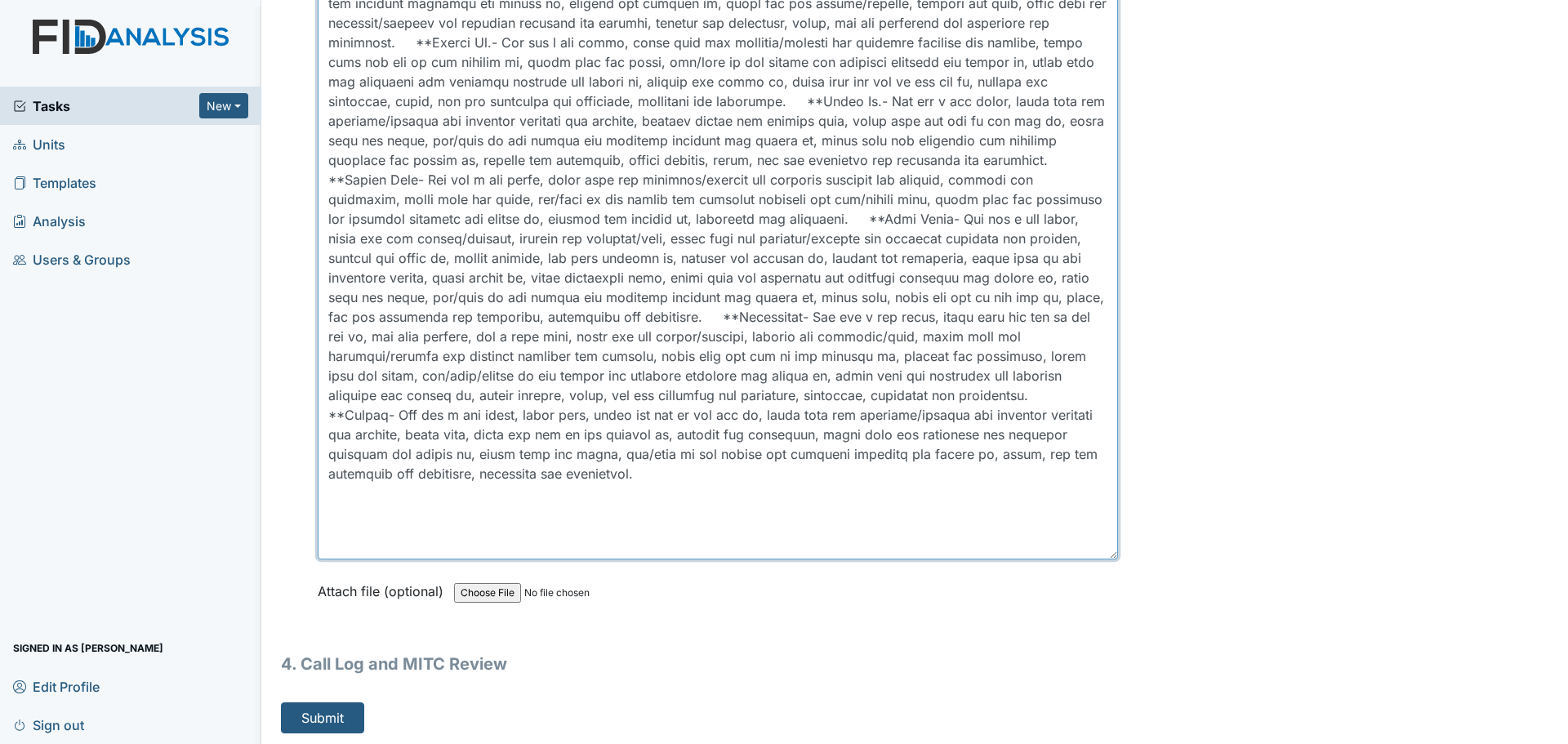
scroll to position [5217, 0]
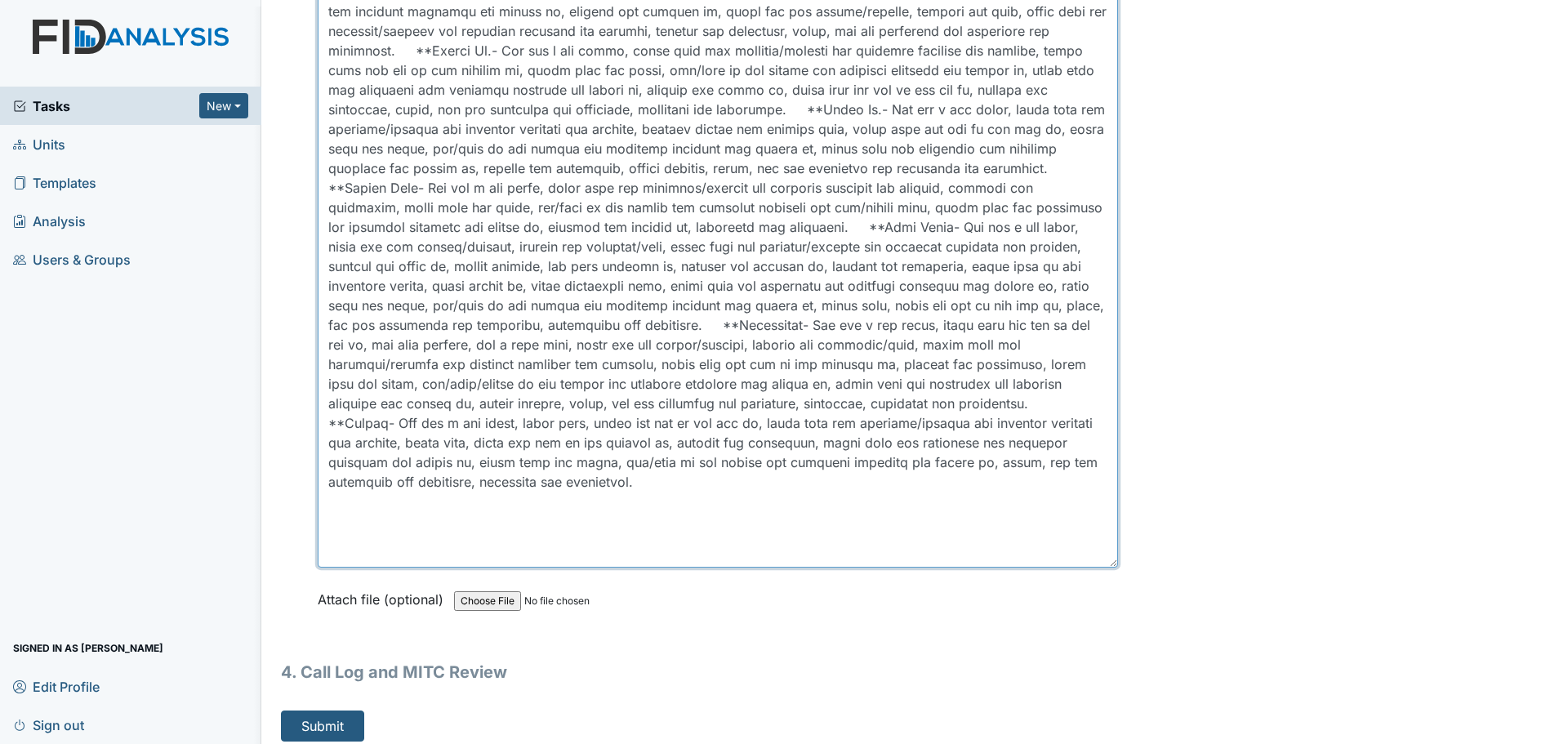
drag, startPoint x: 1105, startPoint y: 553, endPoint x: 1101, endPoint y: 513, distance: 40.2
click at [1101, 513] on textarea at bounding box center [718, 164] width 800 height 807
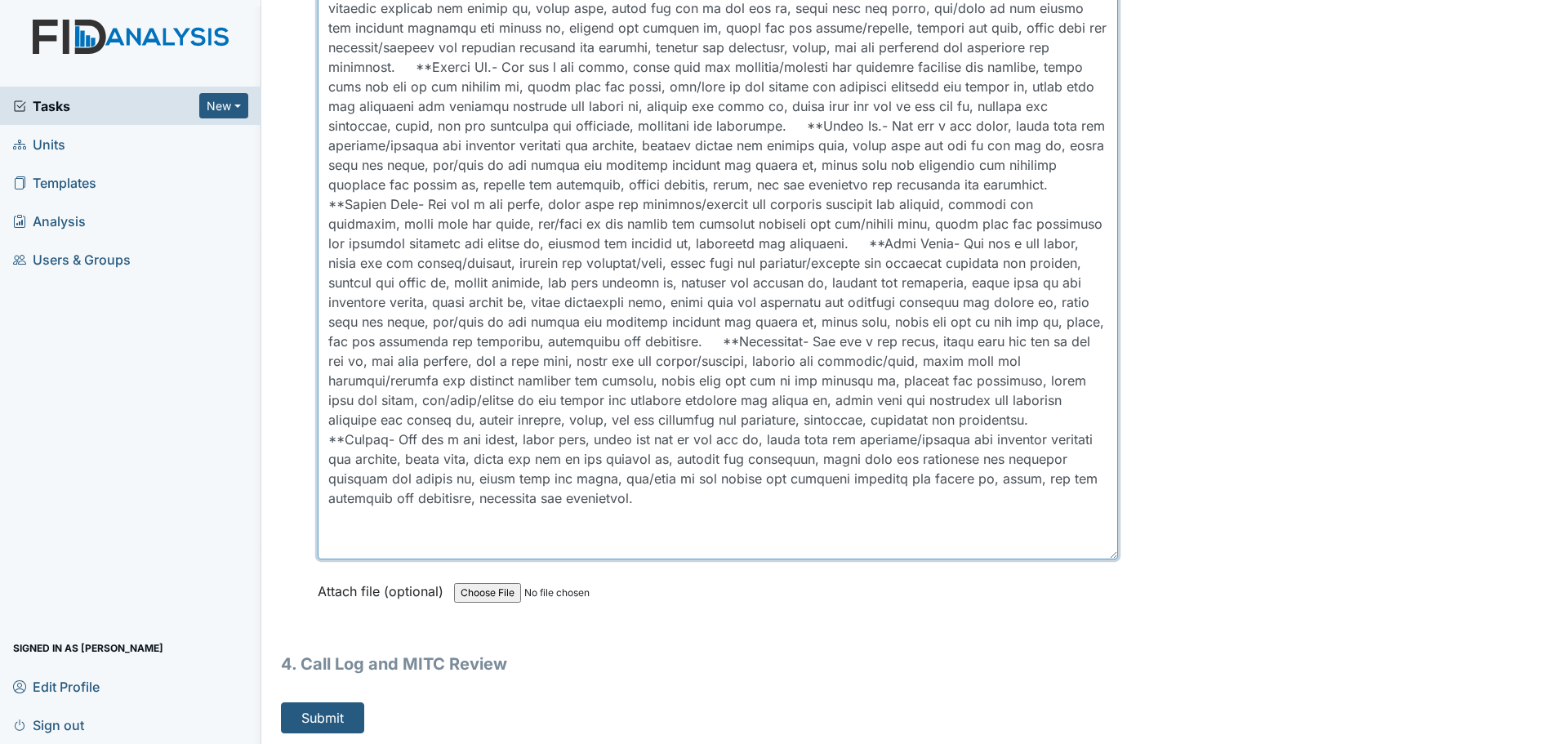
drag, startPoint x: 1102, startPoint y: 555, endPoint x: 1101, endPoint y: 536, distance: 19.0
click at [1101, 536] on textarea at bounding box center [718, 168] width 800 height 783
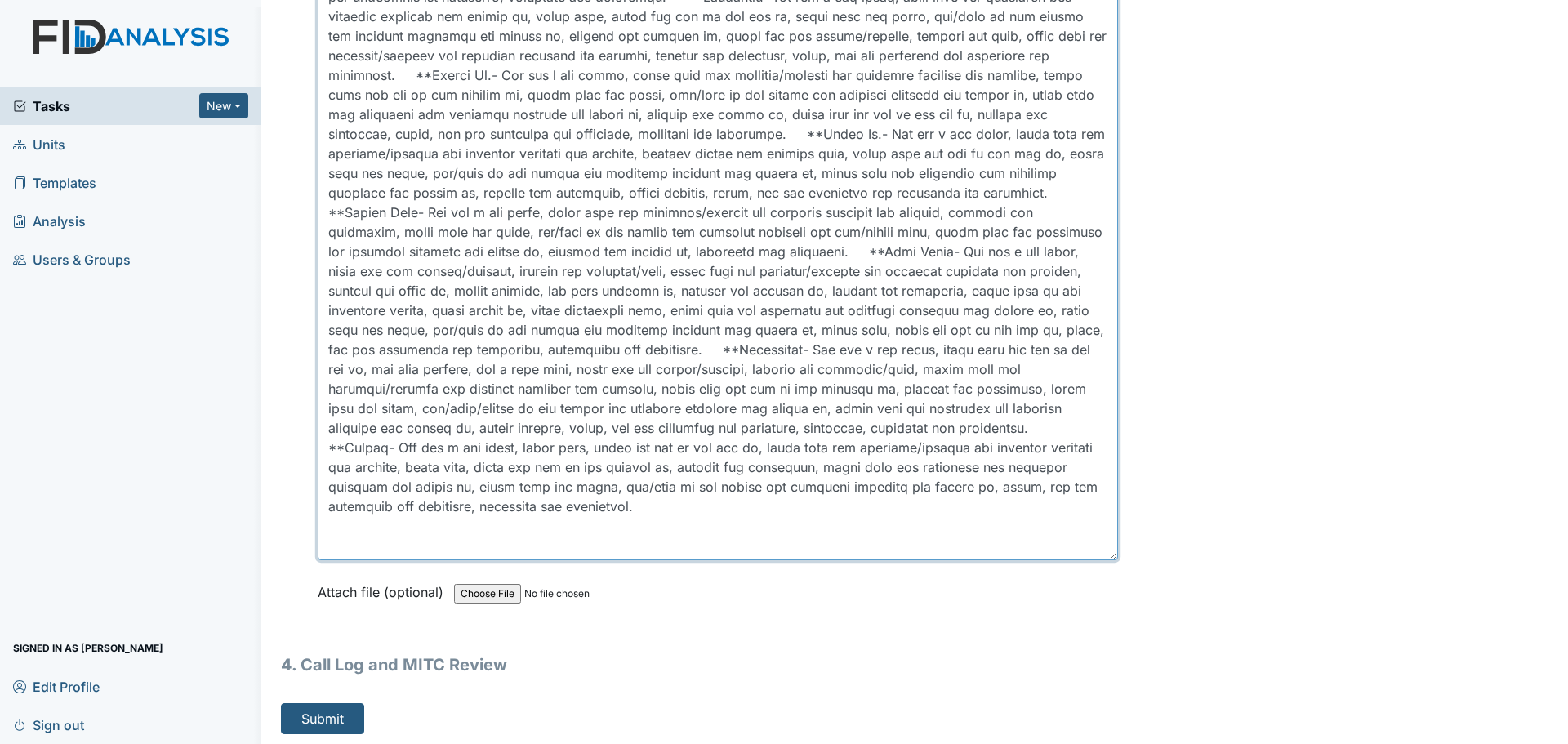
scroll to position [5190, 0]
drag, startPoint x: 1104, startPoint y: 554, endPoint x: 1103, endPoint y: 545, distance: 9.1
click at [1103, 545] on textarea at bounding box center [718, 172] width 800 height 769
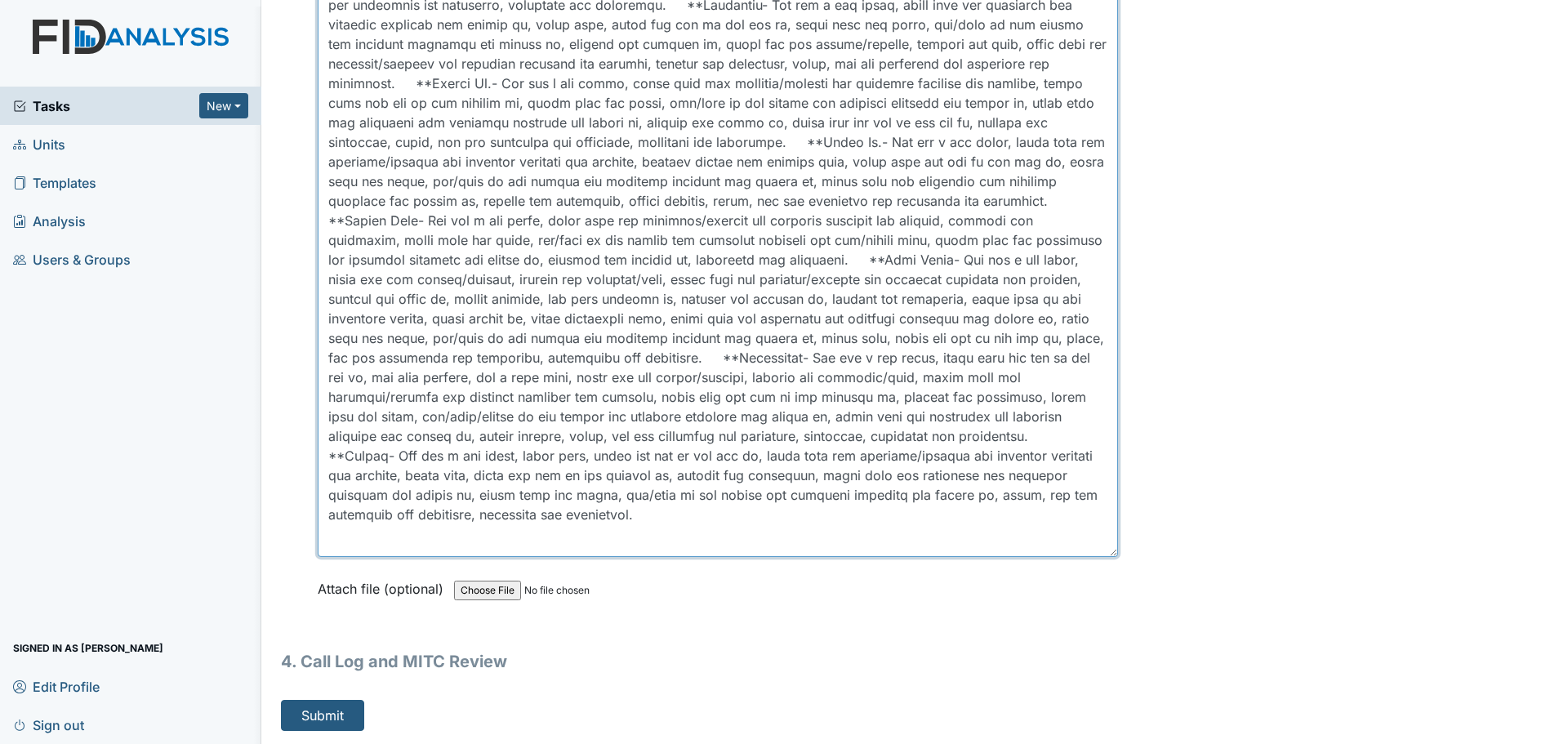
scroll to position [5184, 0]
click at [1103, 549] on textarea at bounding box center [718, 175] width 800 height 764
click at [1105, 548] on textarea at bounding box center [718, 179] width 800 height 760
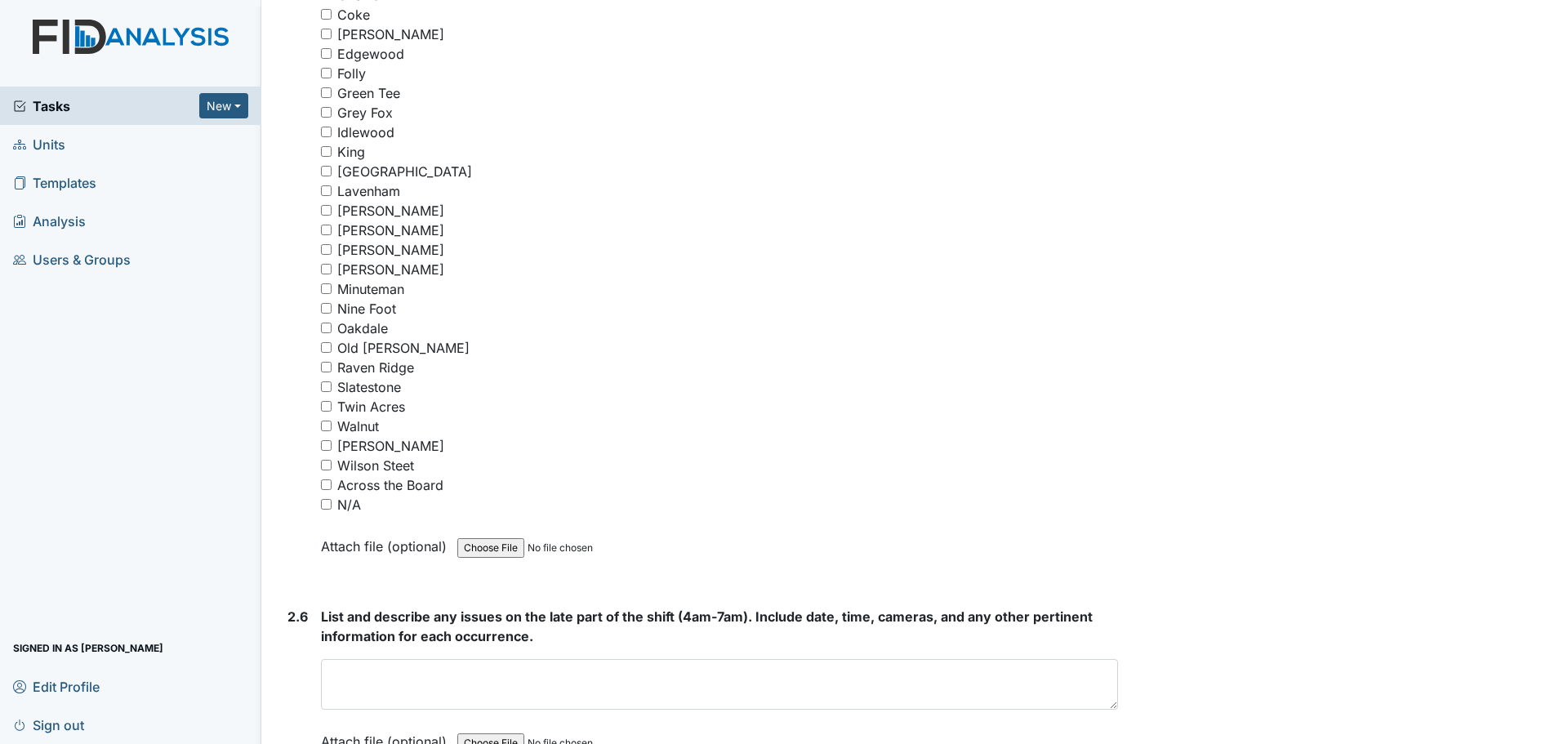
scroll to position [4033, 0]
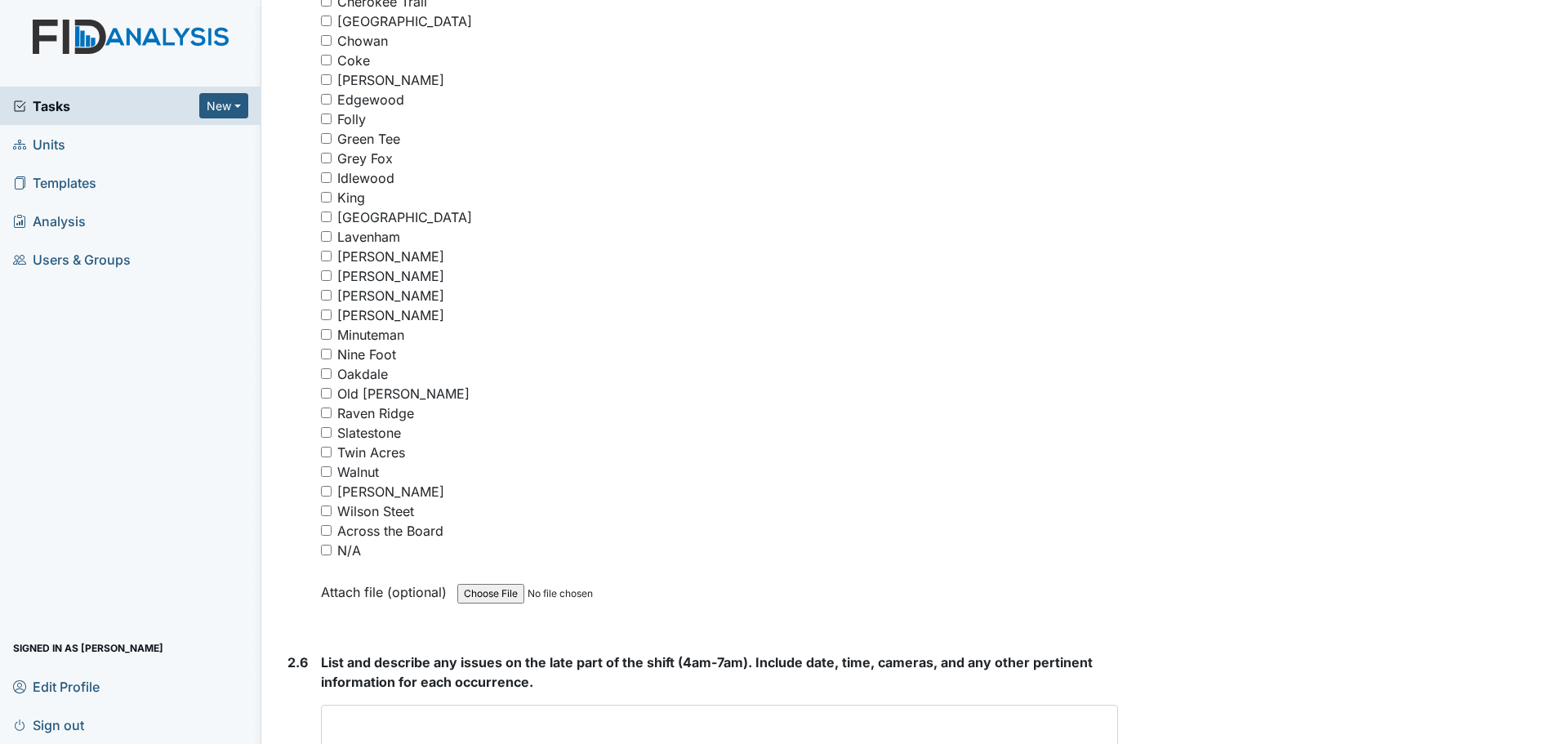
type textarea "**Luke- She did a med count, wiped down the table, top/base of the chairs and f…"
click at [325, 547] on input "N/A" at bounding box center [326, 550] width 11 height 11
checkbox input "true"
click at [554, 718] on textarea at bounding box center [719, 730] width 797 height 51
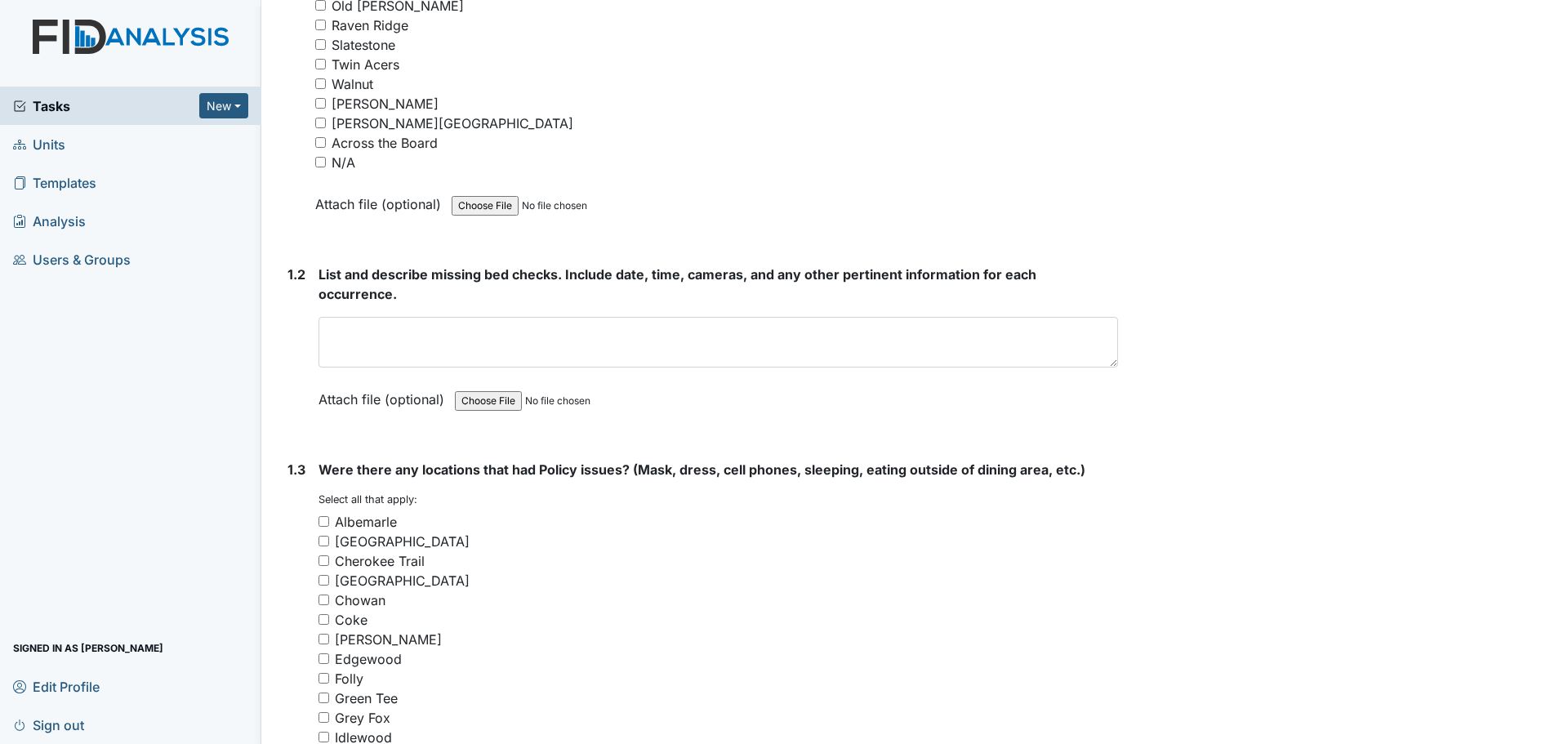
scroll to position [520, 0]
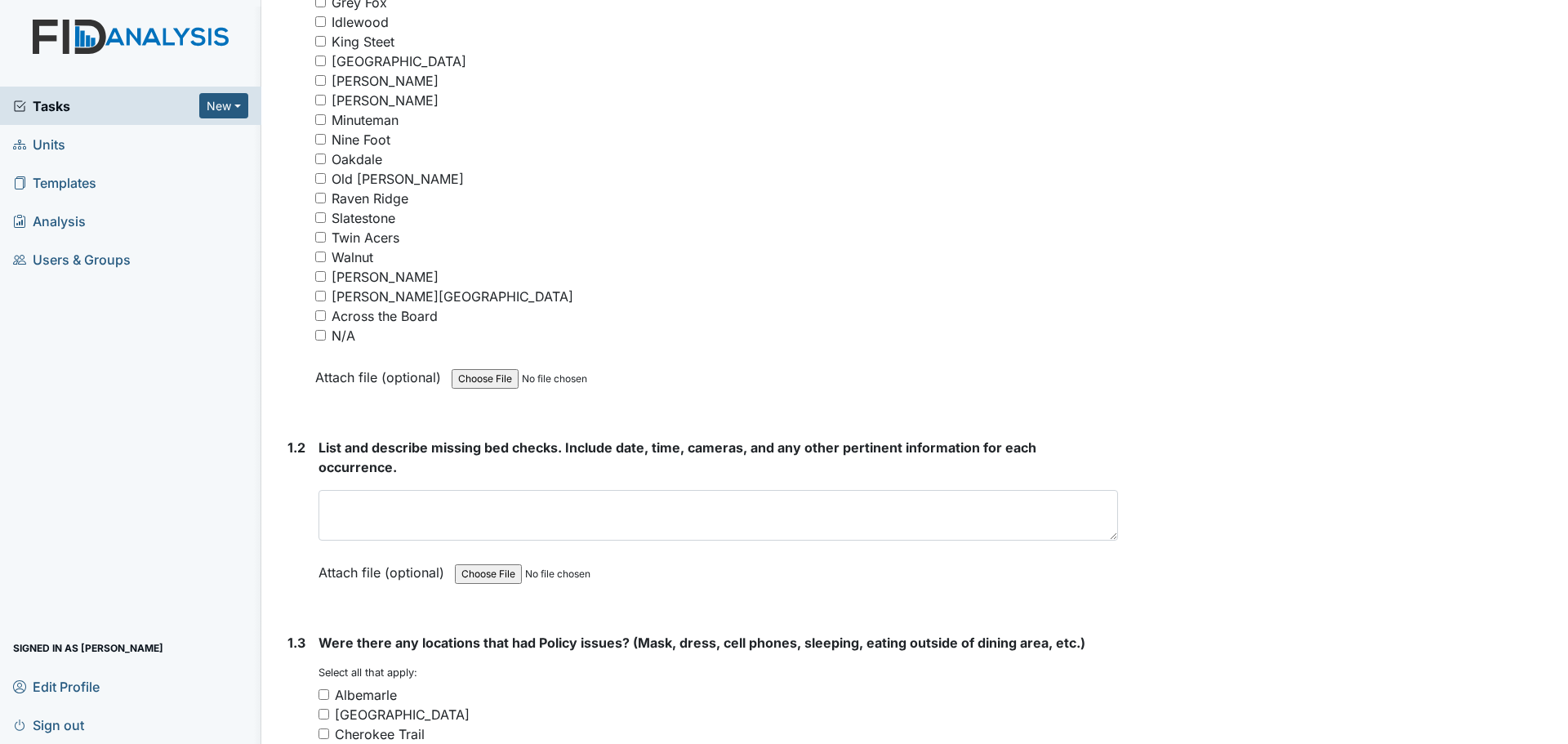
type textarea "Staff finished cleaning and assisted residents."
click at [325, 336] on input "N/A" at bounding box center [320, 335] width 11 height 11
checkbox input "true"
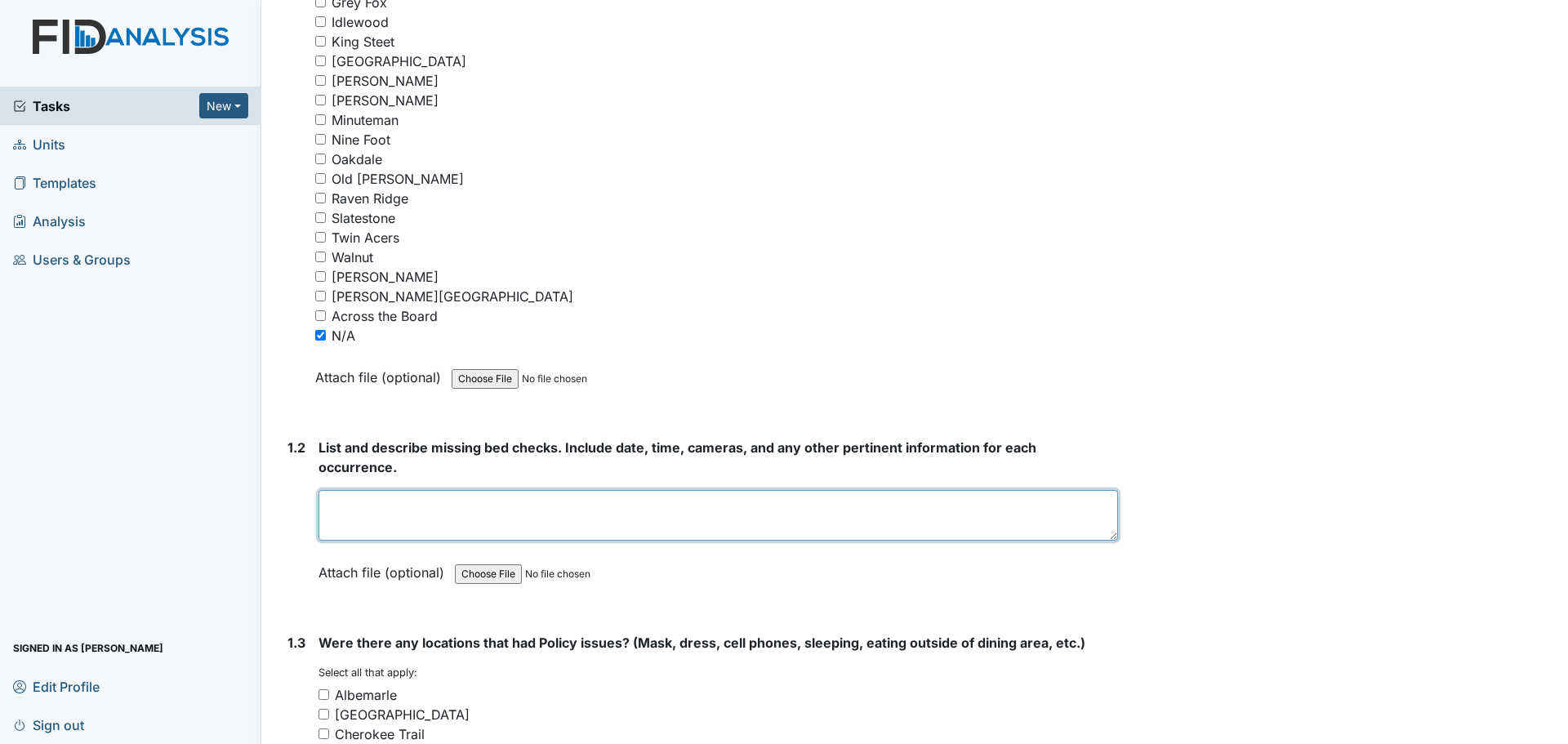
click at [526, 508] on textarea at bounding box center [718, 516] width 800 height 51
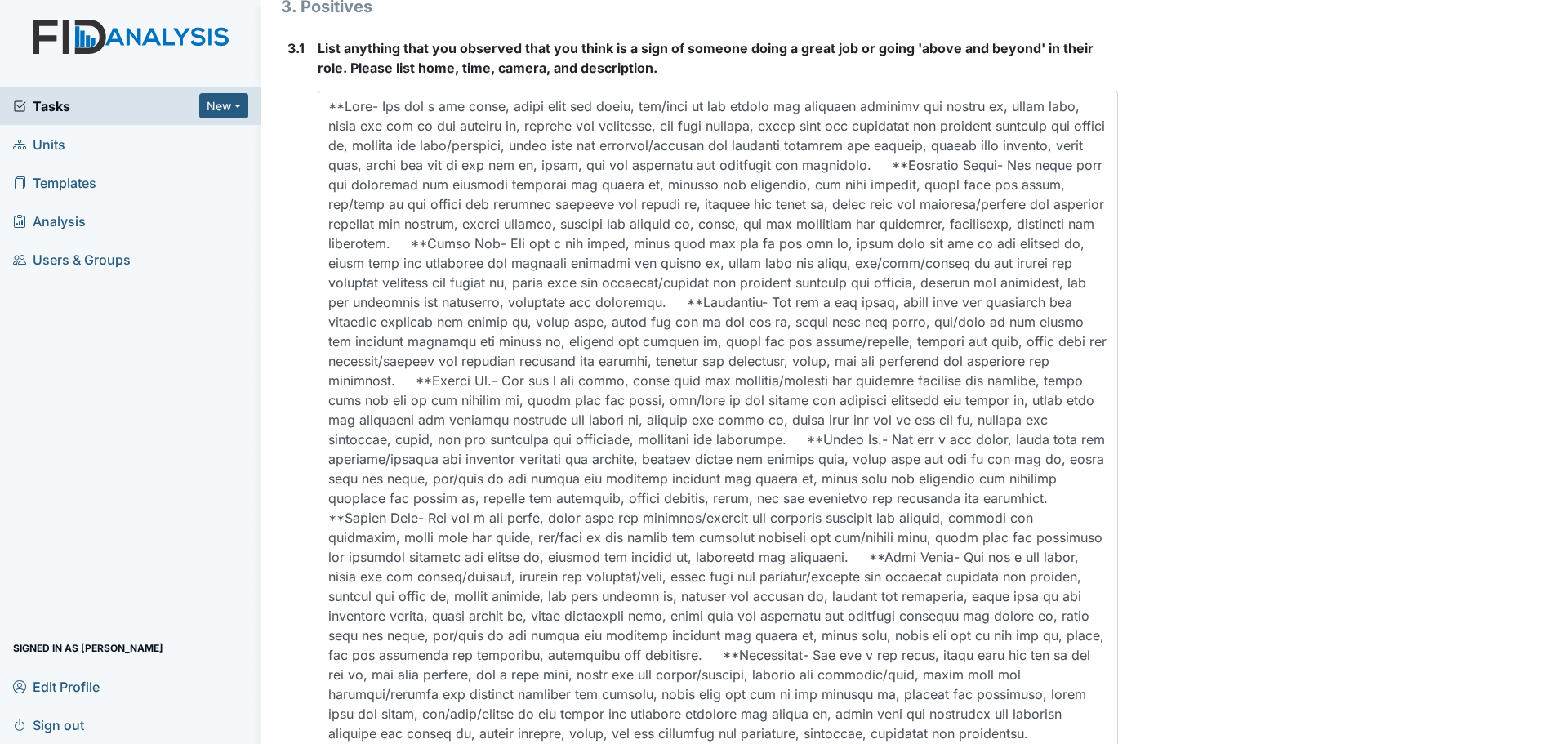
scroll to position [5177, 0]
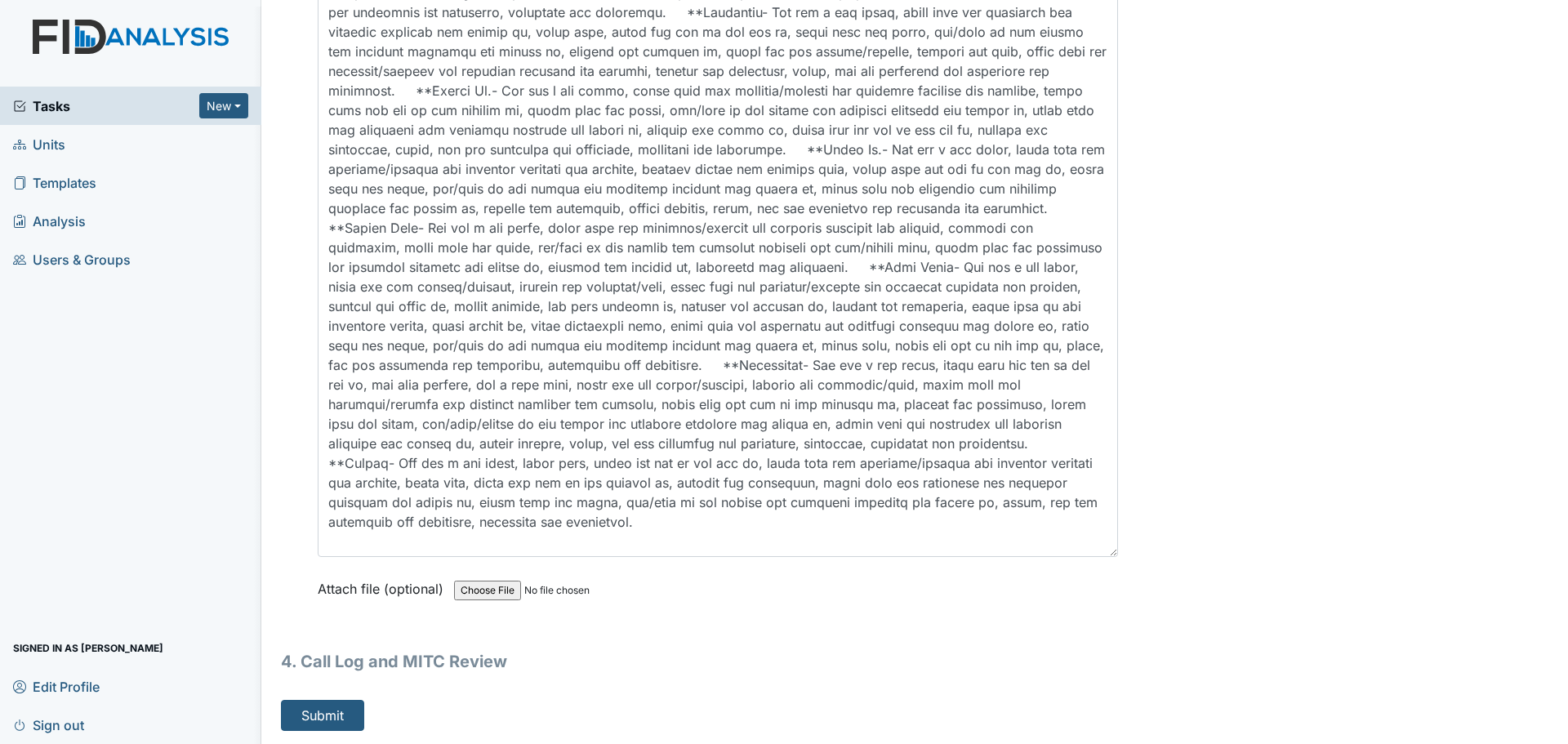
type textarea "Everyone did their bed checks."
click at [340, 714] on button "Submit" at bounding box center [323, 715] width 84 height 31
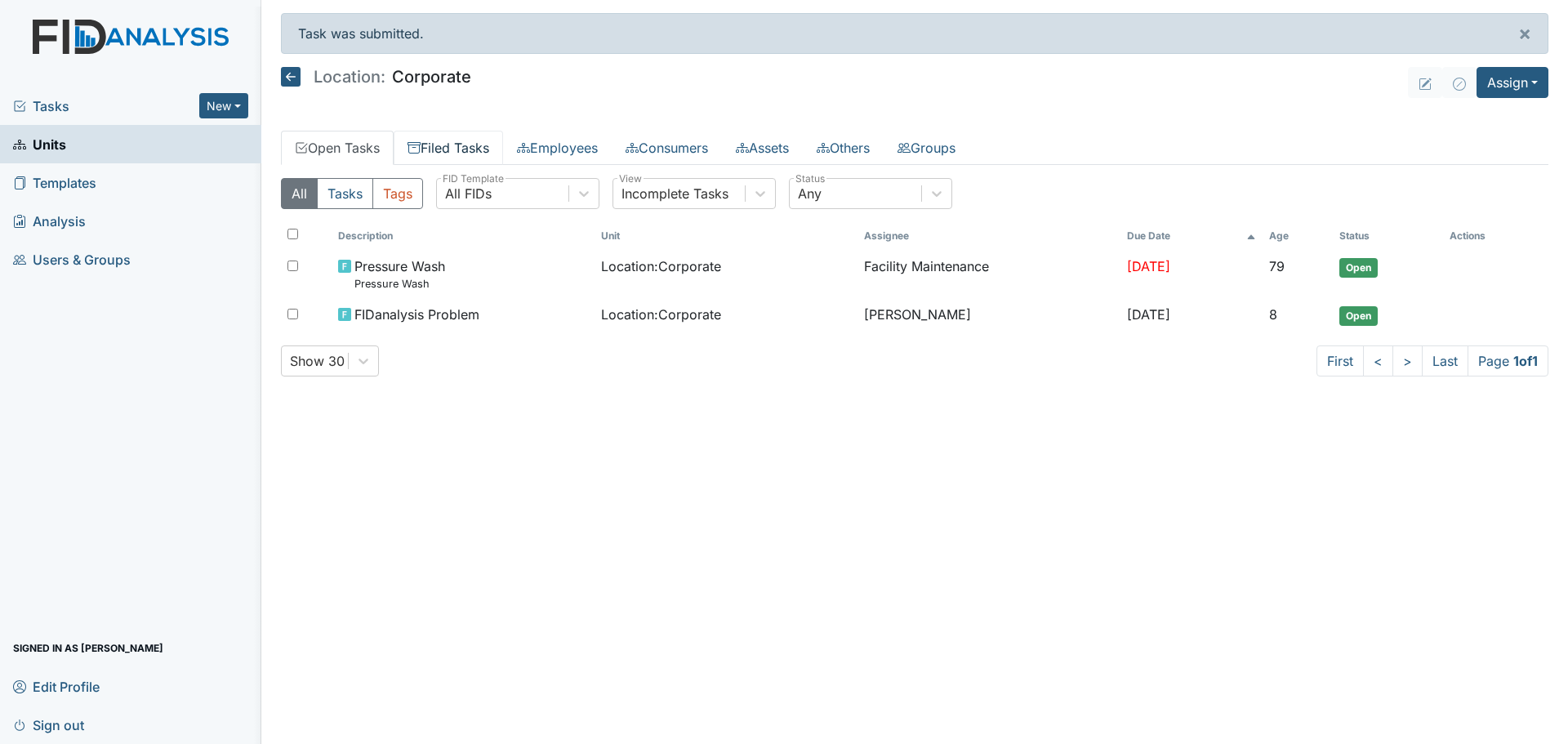
click at [449, 144] on link "Filed Tasks" at bounding box center [448, 148] width 109 height 34
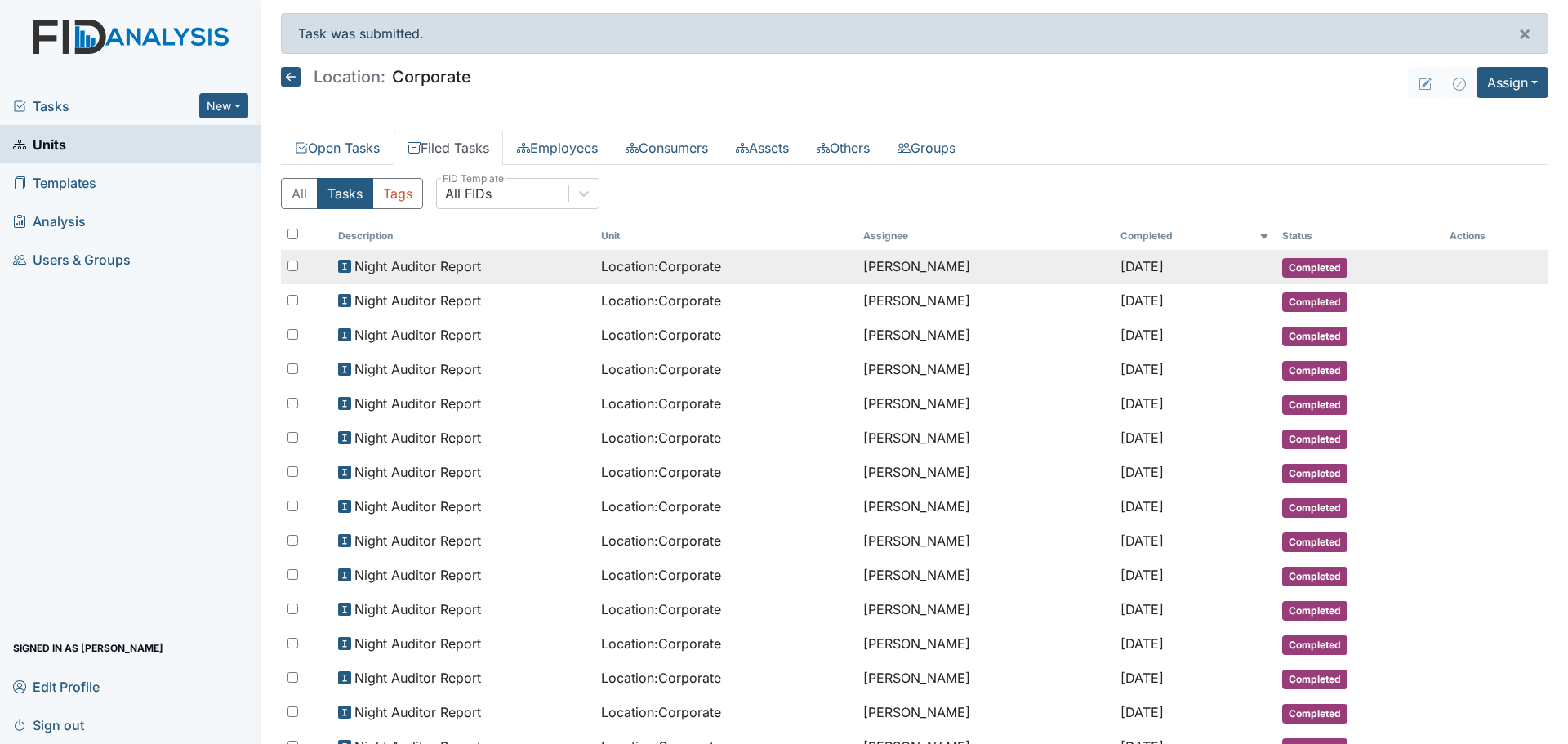
click at [504, 256] on td "Night Auditor Report" at bounding box center [463, 267] width 263 height 34
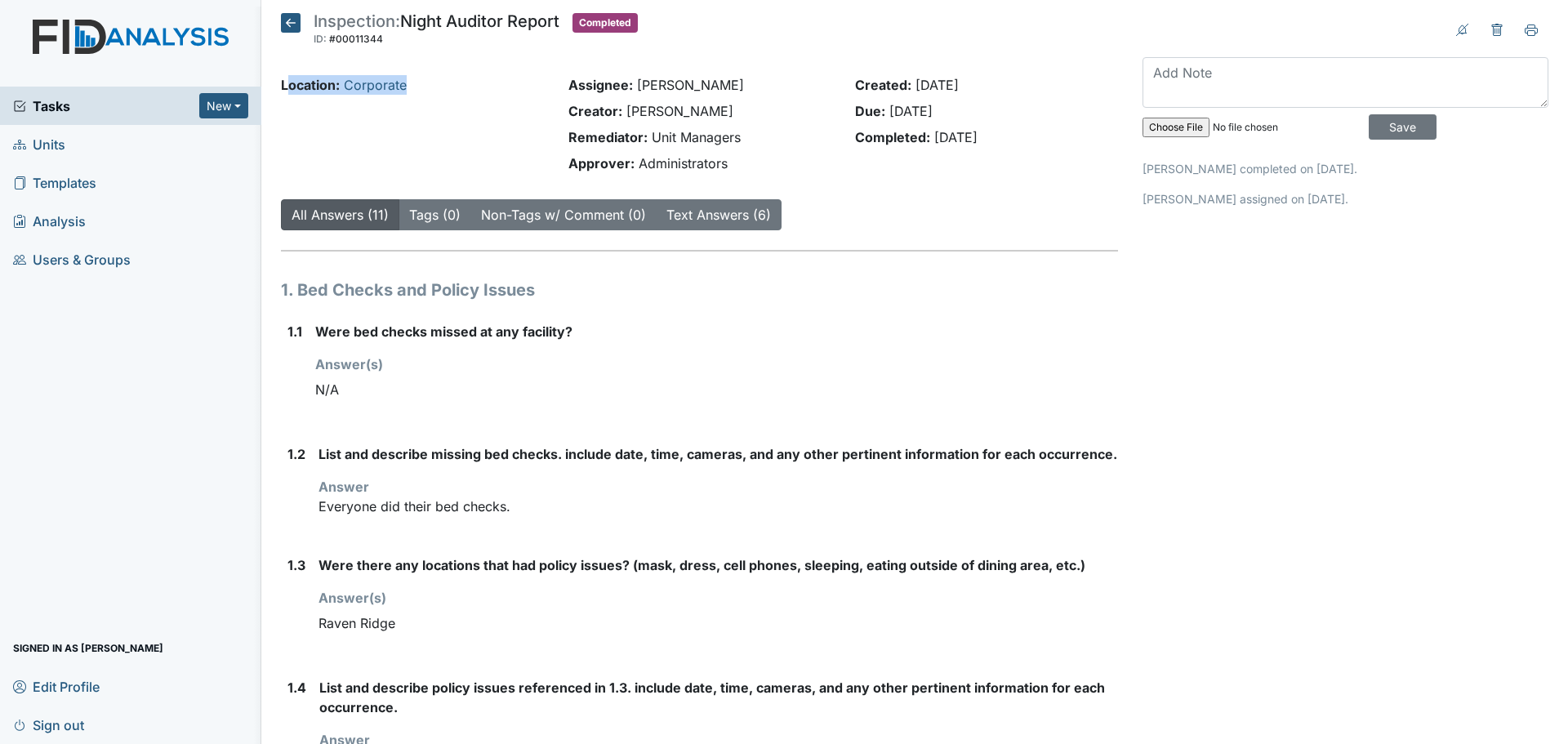
drag, startPoint x: 285, startPoint y: 83, endPoint x: 410, endPoint y: 105, distance: 126.9
click at [410, 105] on div "Location: Corporate" at bounding box center [413, 127] width 288 height 104
click at [390, 122] on div "Location: Corporate" at bounding box center [413, 127] width 288 height 104
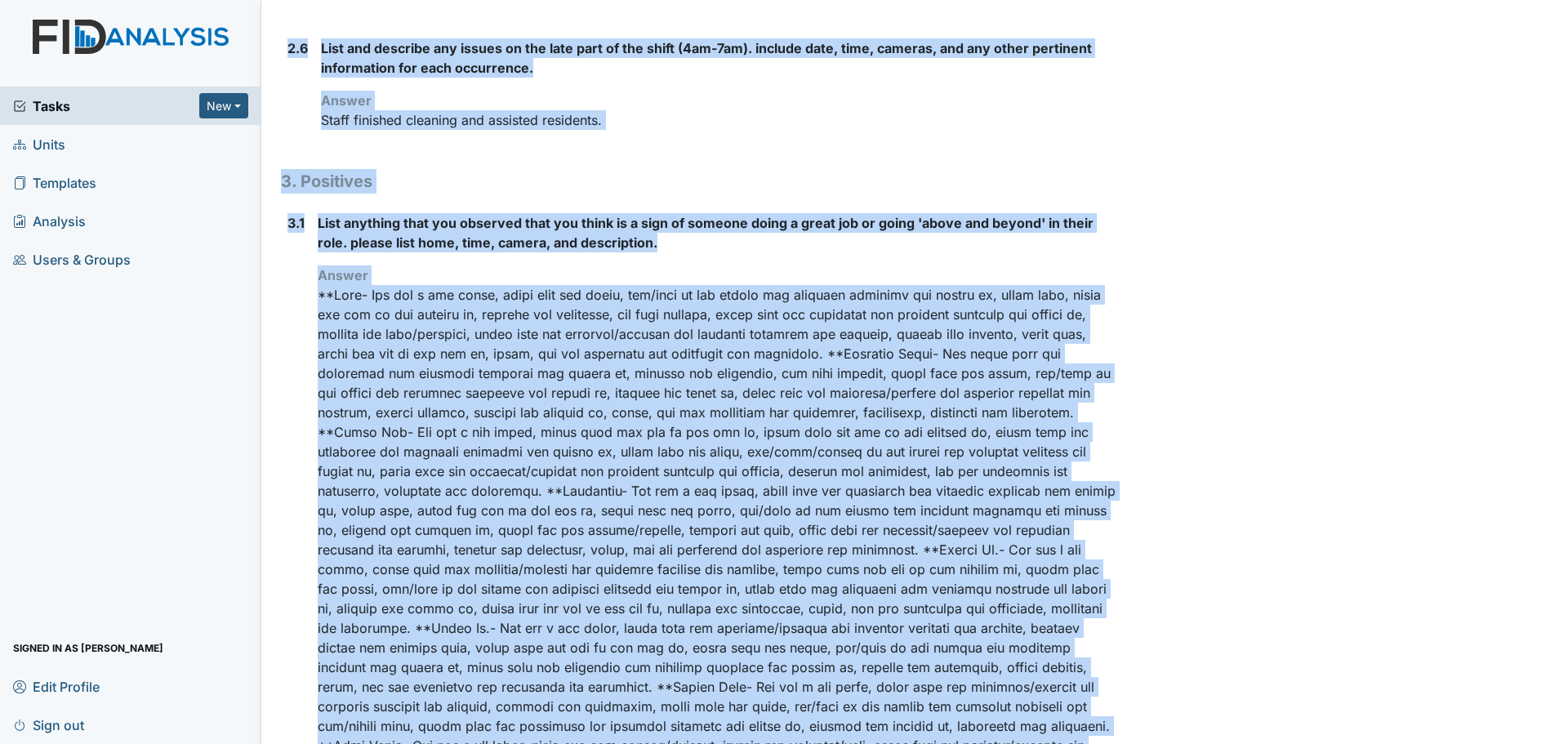
scroll to position [1826, 0]
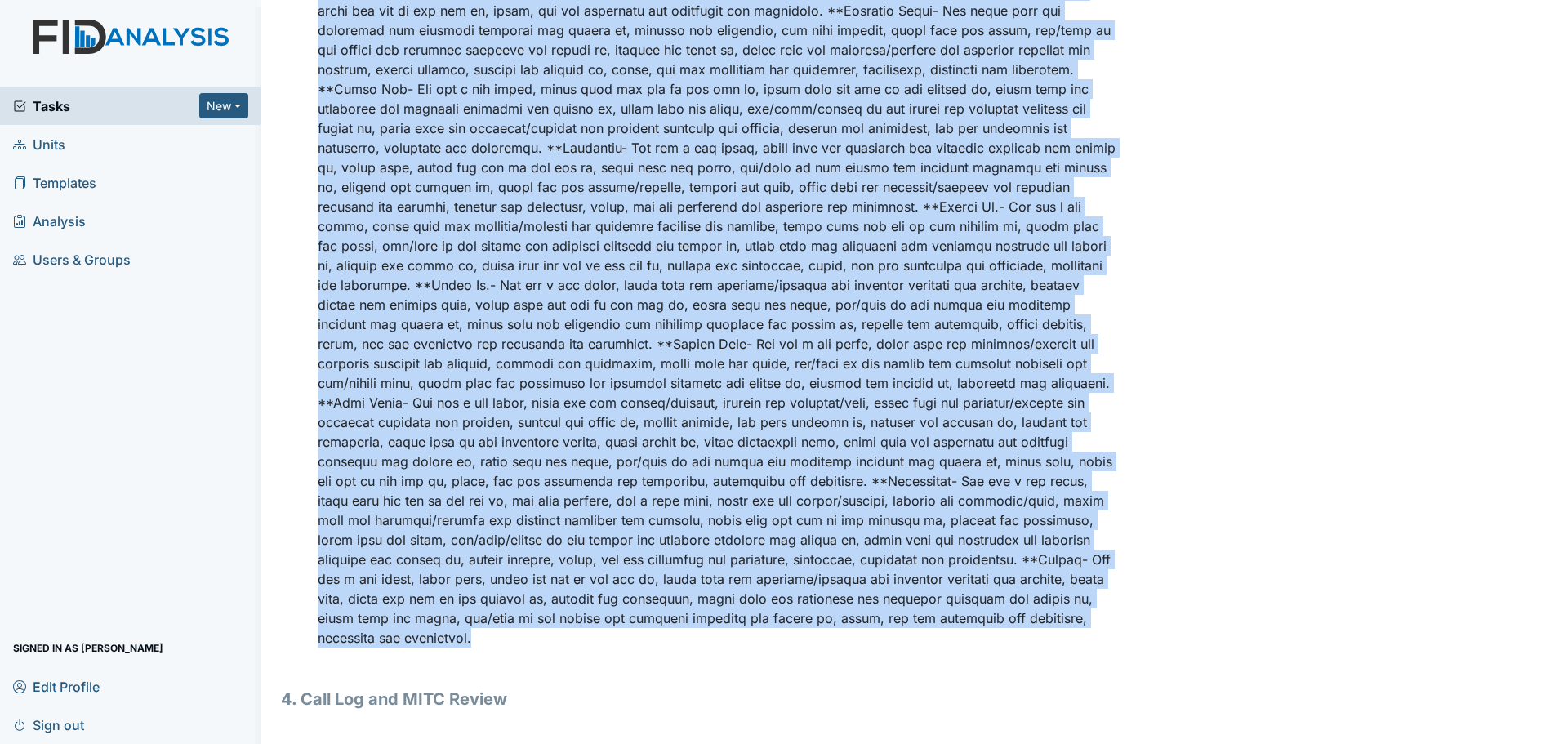
drag, startPoint x: 282, startPoint y: 87, endPoint x: 872, endPoint y: 644, distance: 811.4
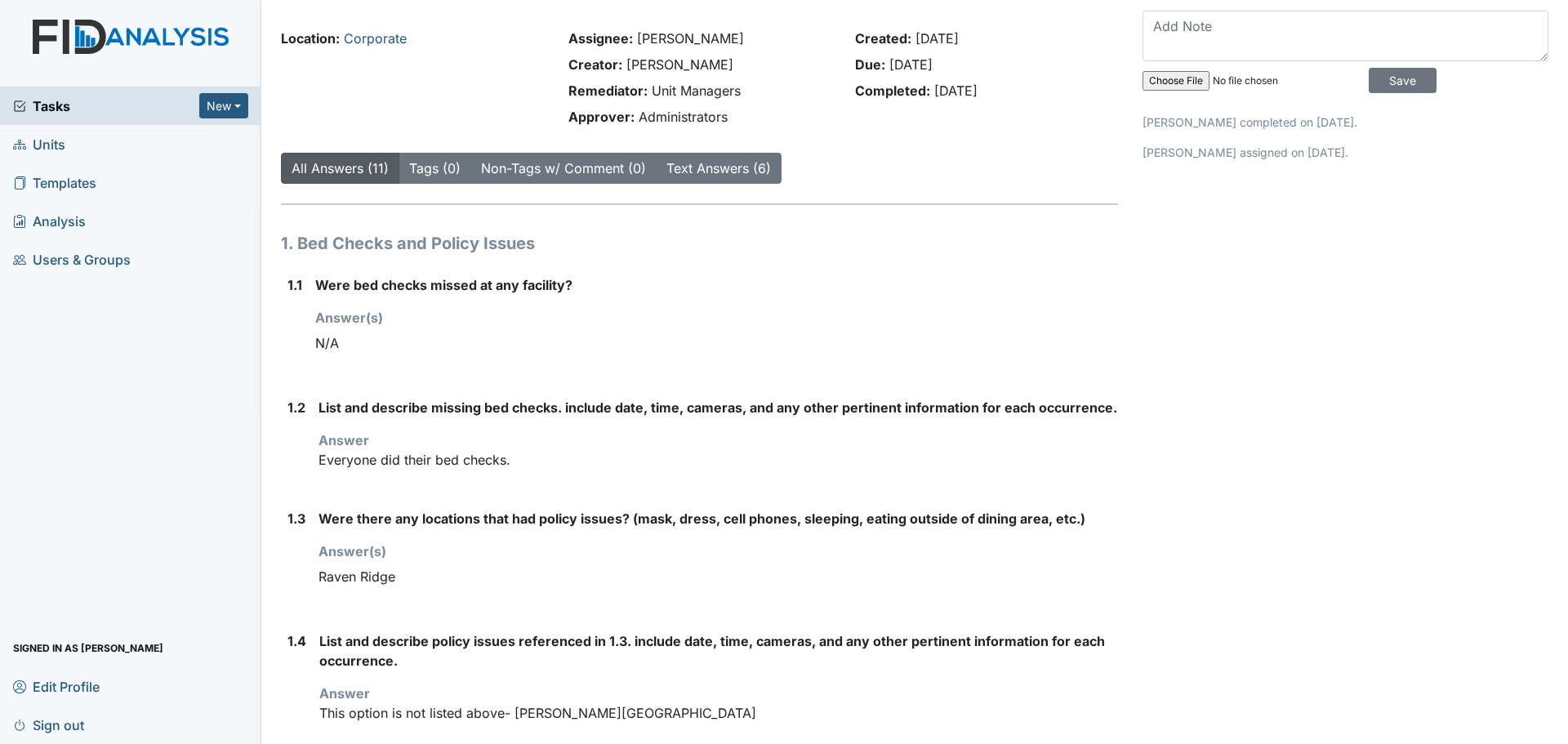
scroll to position [0, 0]
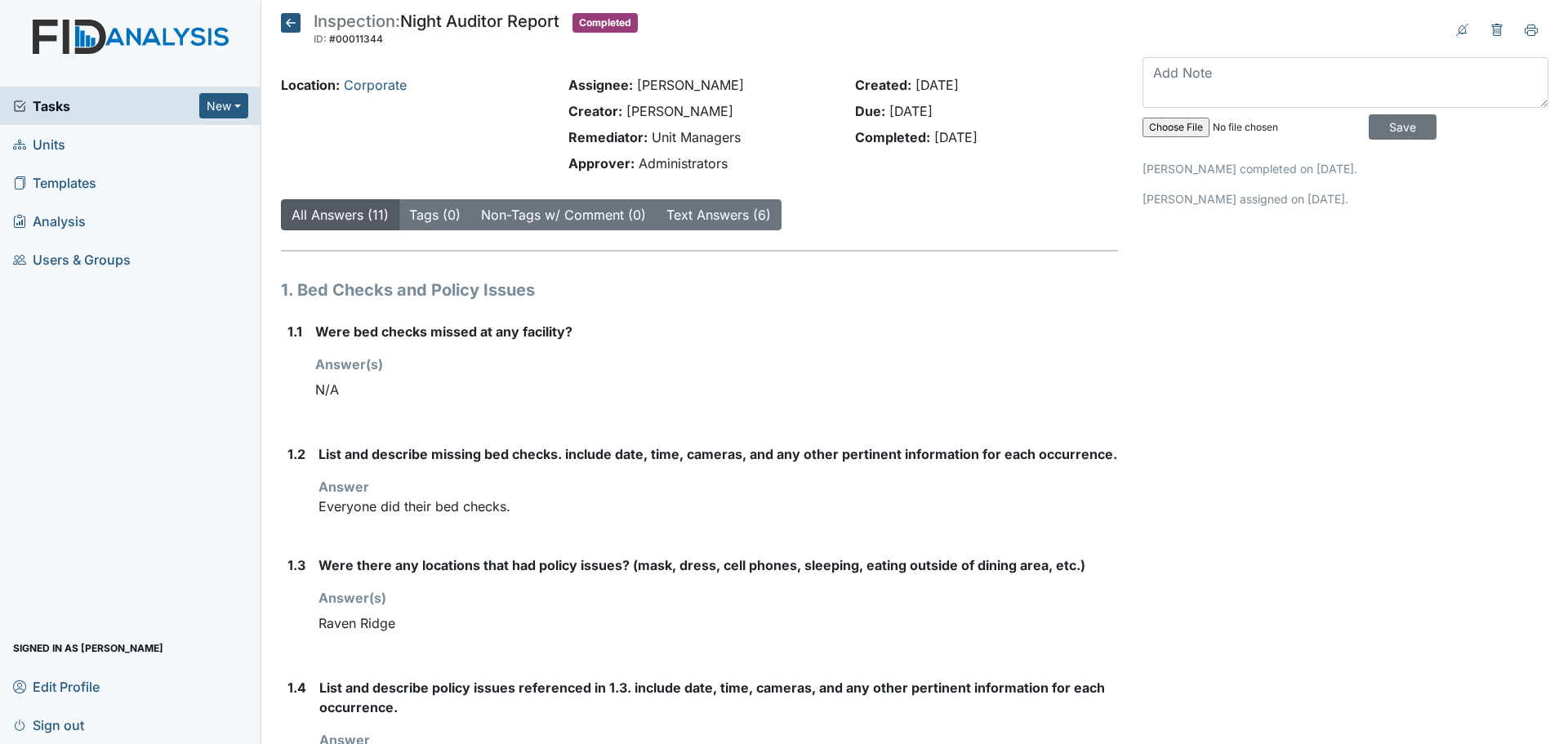
click at [284, 84] on div "Location: Corporate" at bounding box center [413, 127] width 288 height 104
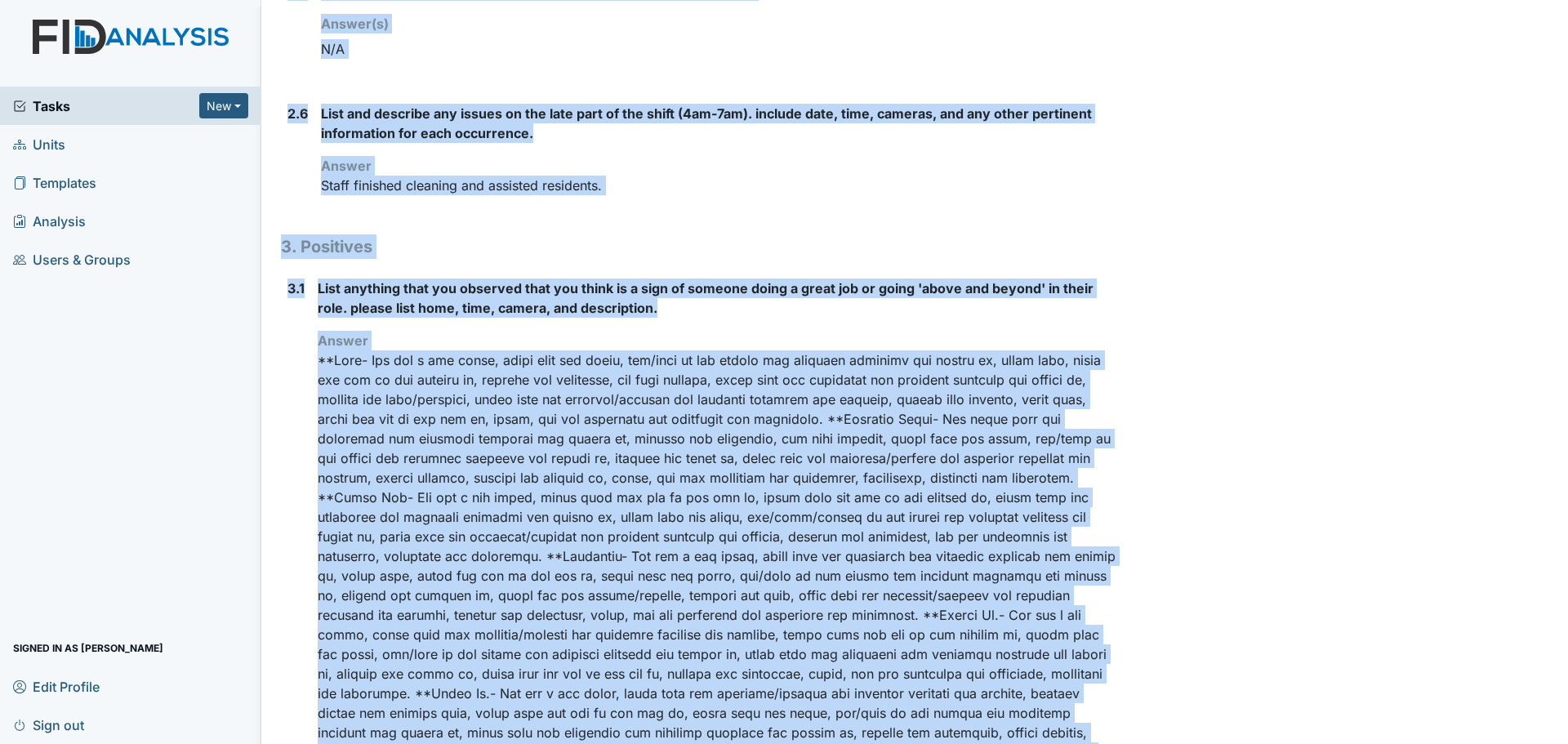
scroll to position [1826, 0]
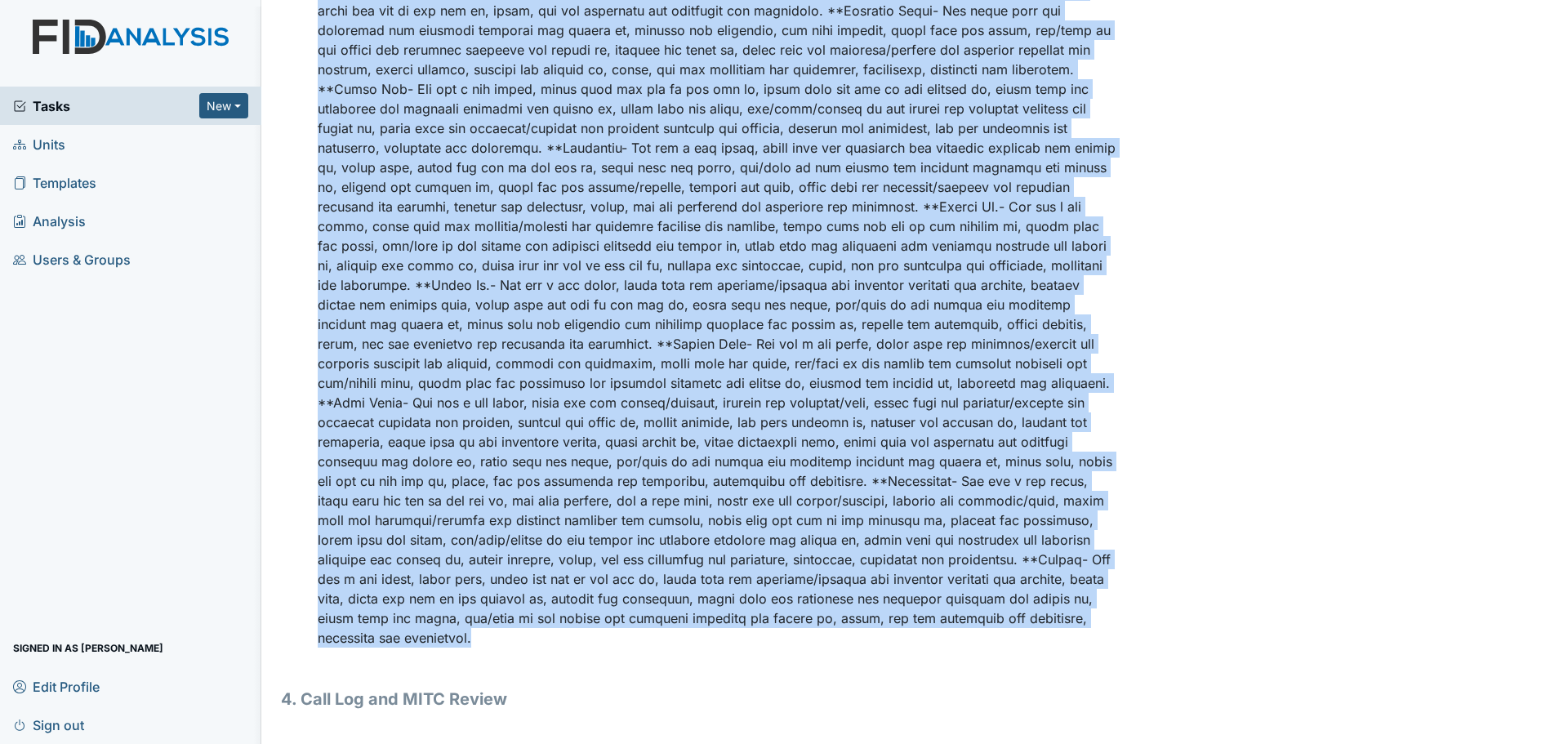
drag, startPoint x: 284, startPoint y: 83, endPoint x: 1085, endPoint y: 650, distance: 981.4
copy div "Location: Corporate Assignee: Linda Candelario Creator: Linda Candelario Remedi…"
